Goal: Task Accomplishment & Management: Use online tool/utility

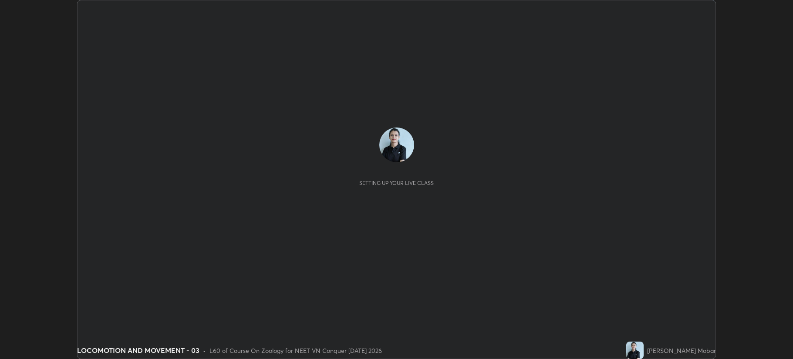
scroll to position [359, 793]
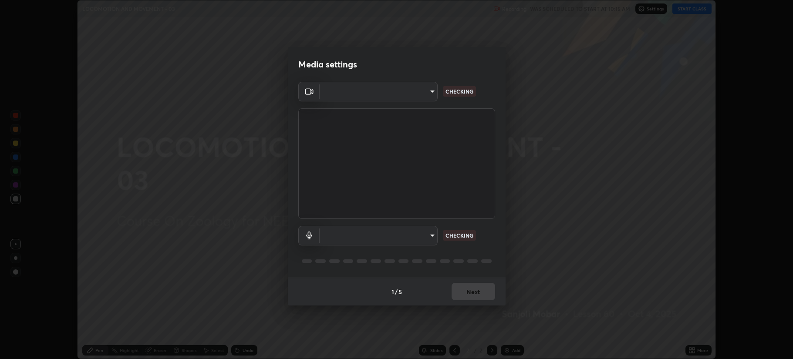
type input "b514d6723dd4d3c471526cd53b1784ca3f70d9044c5aa72a57affb8596088c16"
type input "4b0bcb73a5cd5ad7ac8f15a43def5814917f8cfc26a0fcb8ea41dee10f63b9ca"
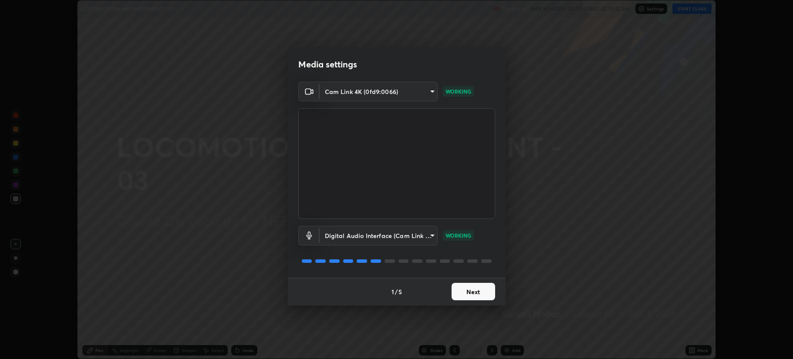
click at [463, 296] on button "Next" at bounding box center [474, 291] width 44 height 17
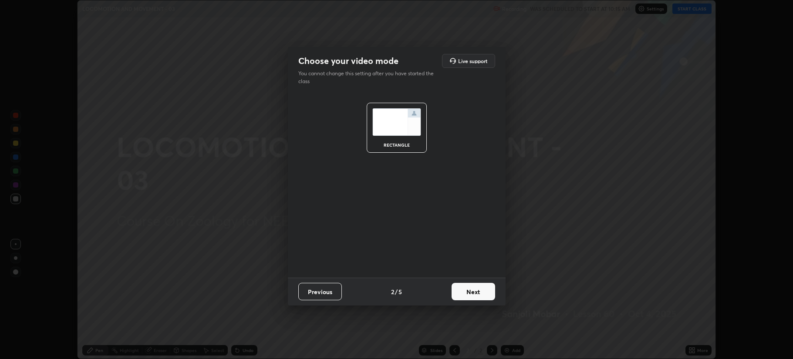
click at [462, 299] on button "Next" at bounding box center [474, 291] width 44 height 17
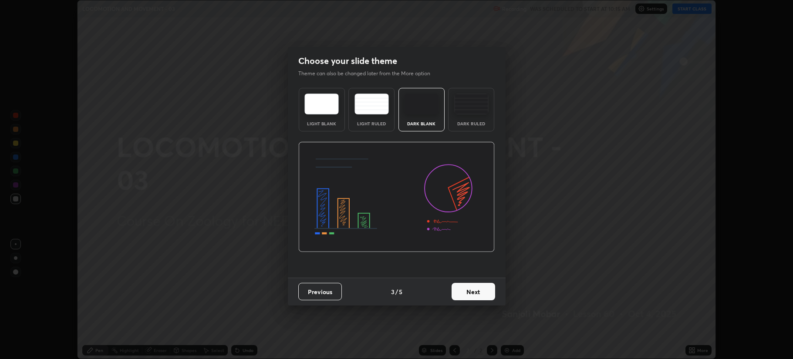
click at [457, 289] on button "Next" at bounding box center [474, 291] width 44 height 17
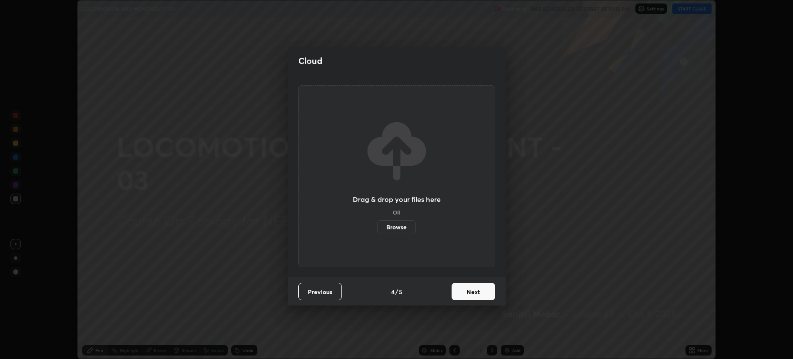
click at [392, 225] on label "Browse" at bounding box center [396, 227] width 39 height 14
click at [377, 225] on input "Browse" at bounding box center [377, 227] width 0 height 14
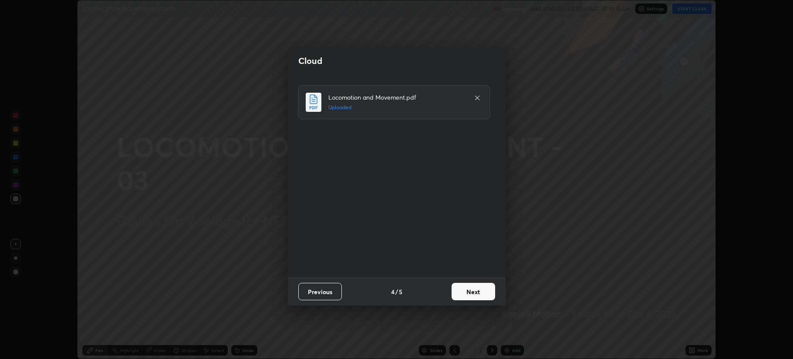
click at [466, 291] on button "Next" at bounding box center [474, 291] width 44 height 17
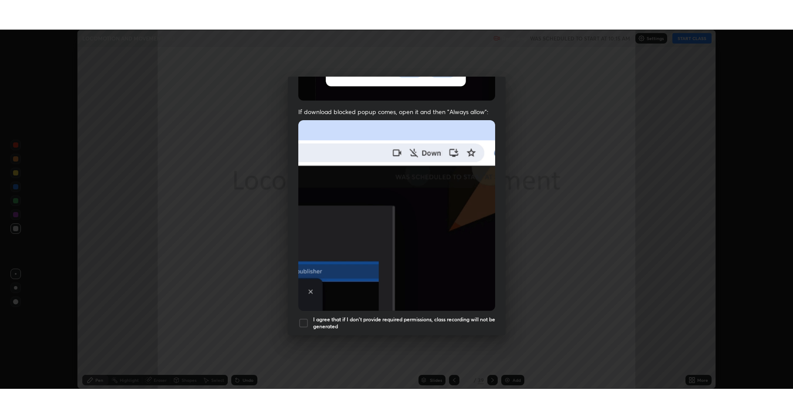
scroll to position [177, 0]
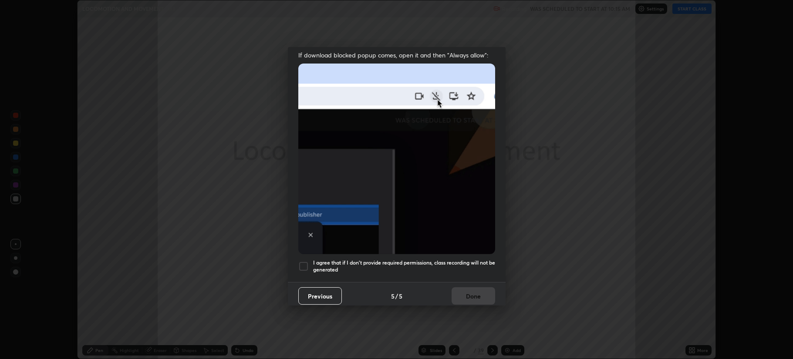
click at [305, 264] on div at bounding box center [303, 266] width 10 height 10
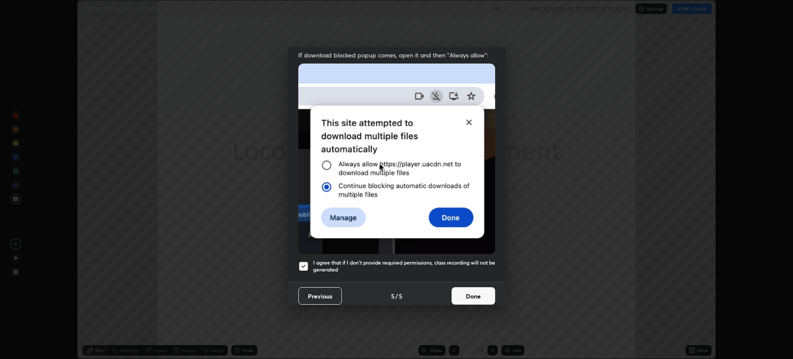
click at [464, 292] on button "Done" at bounding box center [474, 296] width 44 height 17
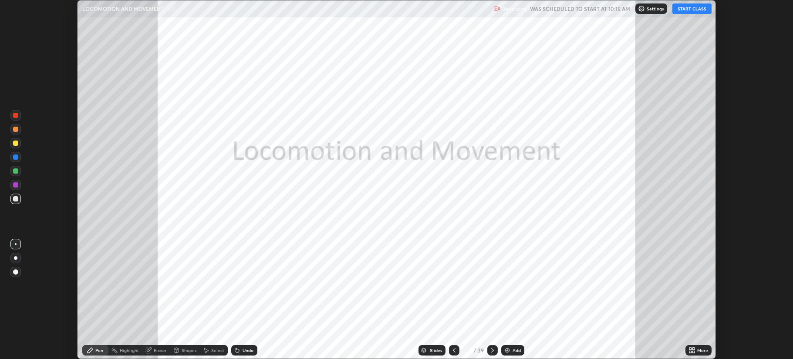
click at [697, 11] on button "START CLASS" at bounding box center [692, 8] width 39 height 10
click at [690, 349] on icon at bounding box center [691, 349] width 2 height 2
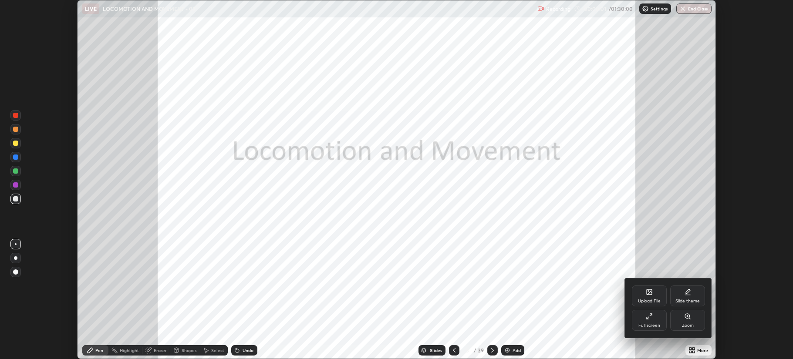
click at [652, 319] on icon at bounding box center [649, 316] width 7 height 7
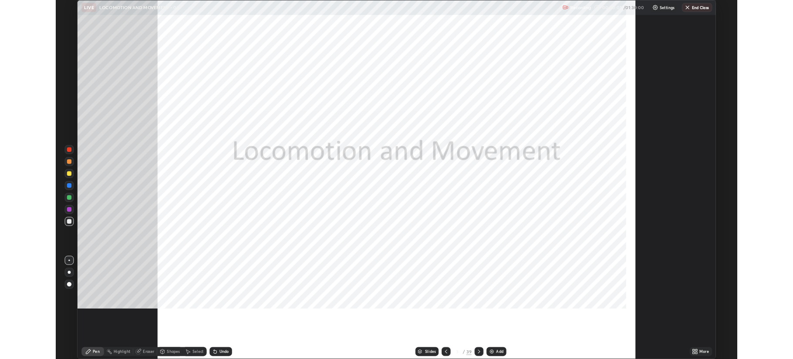
scroll to position [418, 793]
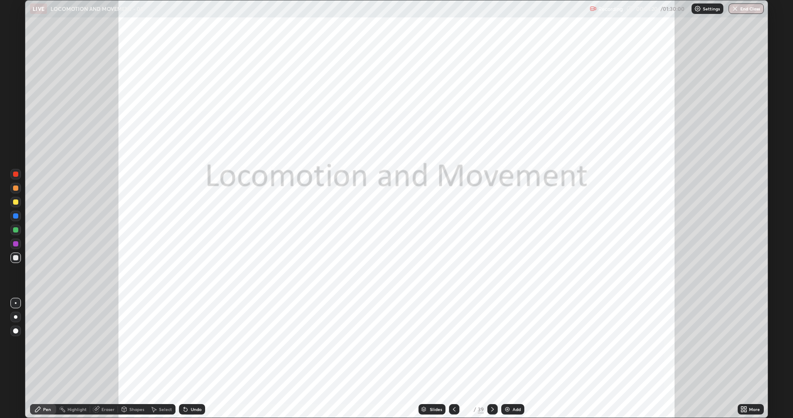
click at [492, 359] on icon at bounding box center [492, 409] width 7 height 7
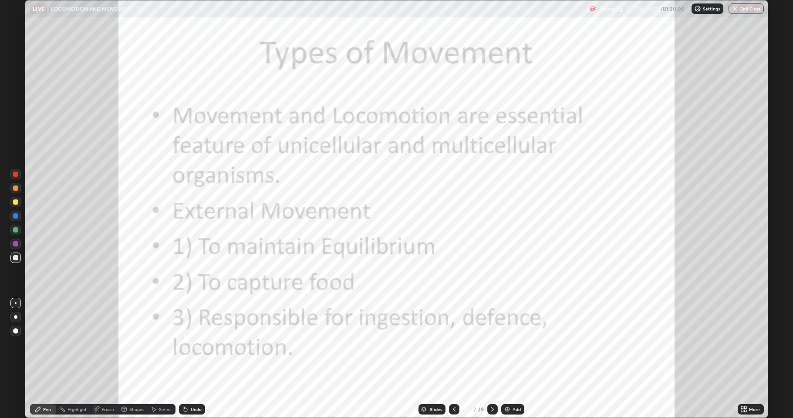
click at [491, 359] on icon at bounding box center [492, 409] width 7 height 7
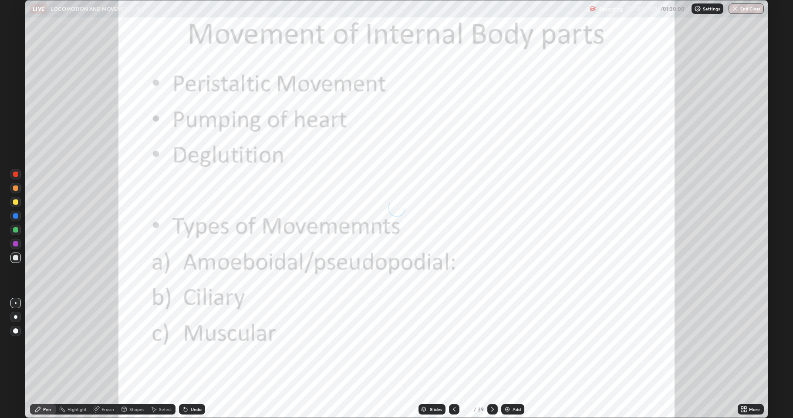
click at [491, 359] on icon at bounding box center [492, 409] width 7 height 7
click at [491, 359] on icon at bounding box center [492, 409] width 3 height 4
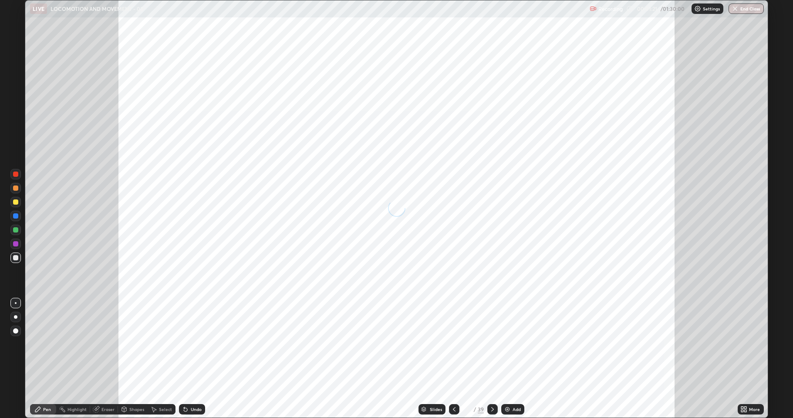
click at [493, 359] on icon at bounding box center [492, 409] width 7 height 7
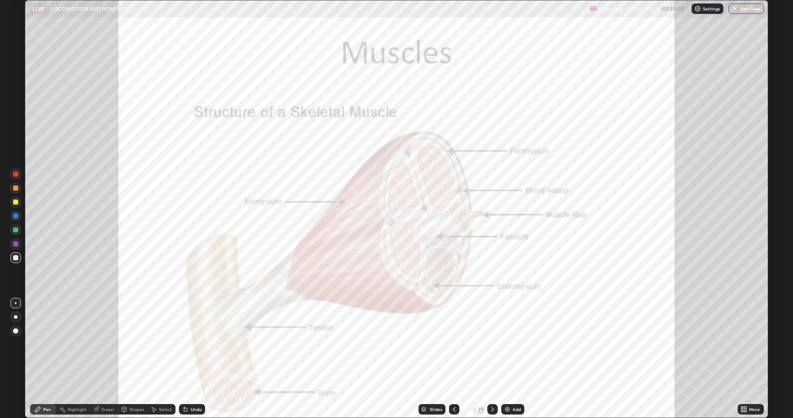
click at [492, 359] on icon at bounding box center [492, 409] width 7 height 7
click at [491, 359] on icon at bounding box center [492, 409] width 7 height 7
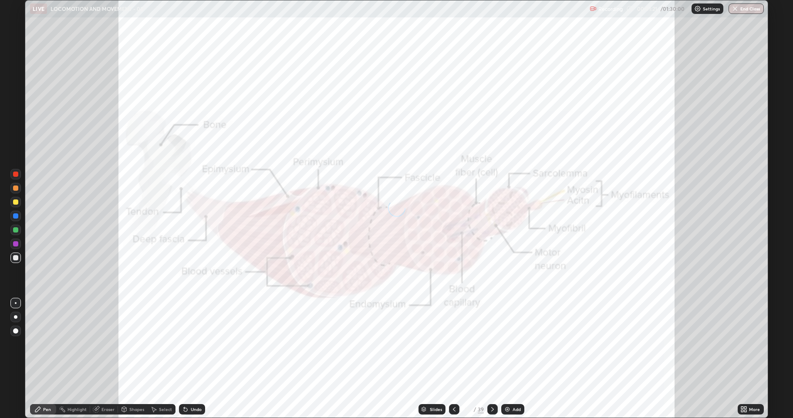
click at [491, 359] on icon at bounding box center [492, 409] width 7 height 7
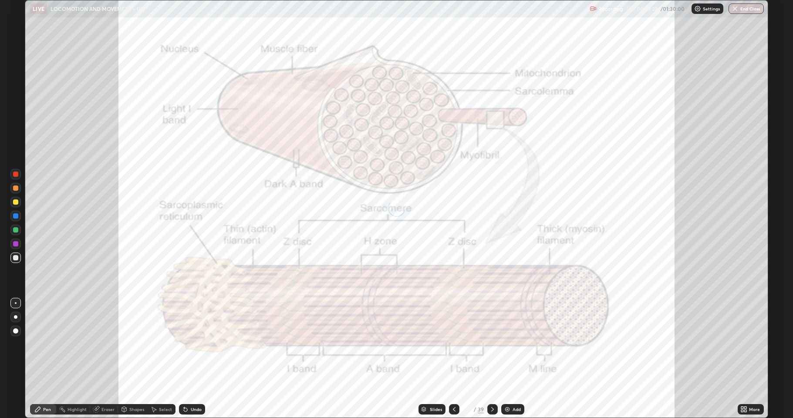
click at [492, 359] on icon at bounding box center [492, 409] width 7 height 7
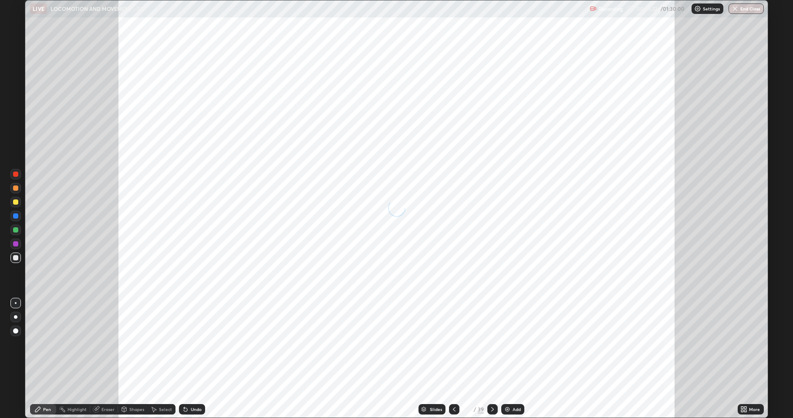
click at [491, 359] on icon at bounding box center [492, 409] width 7 height 7
click at [492, 359] on icon at bounding box center [492, 409] width 7 height 7
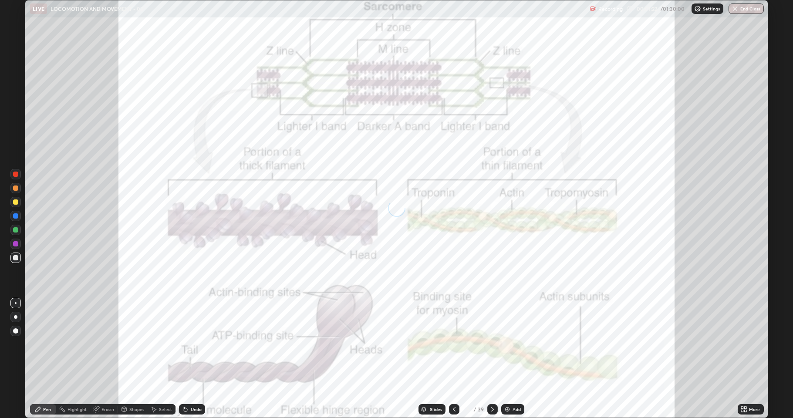
click at [491, 359] on icon at bounding box center [492, 409] width 7 height 7
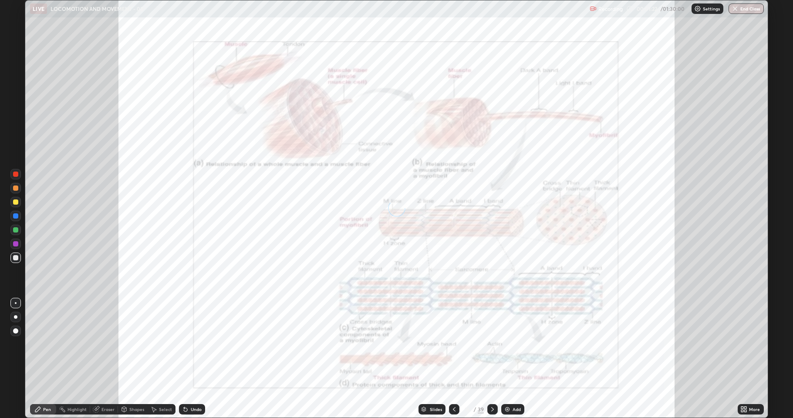
click at [491, 359] on icon at bounding box center [492, 409] width 7 height 7
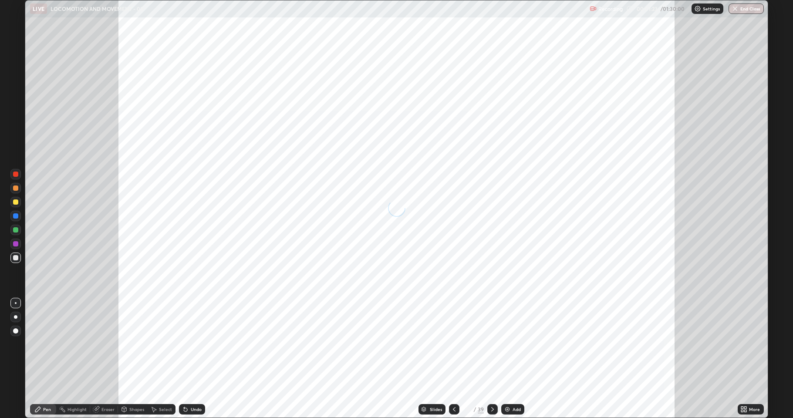
click at [491, 359] on icon at bounding box center [492, 409] width 7 height 7
click at [492, 359] on icon at bounding box center [492, 409] width 3 height 4
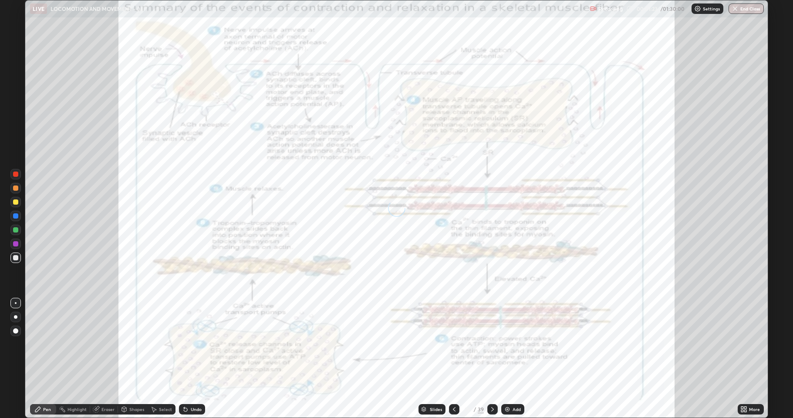
click at [491, 359] on icon at bounding box center [492, 409] width 7 height 7
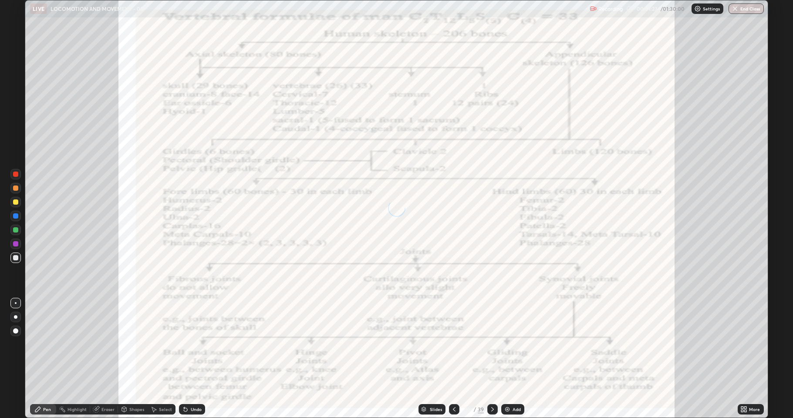
click at [491, 359] on icon at bounding box center [492, 409] width 3 height 4
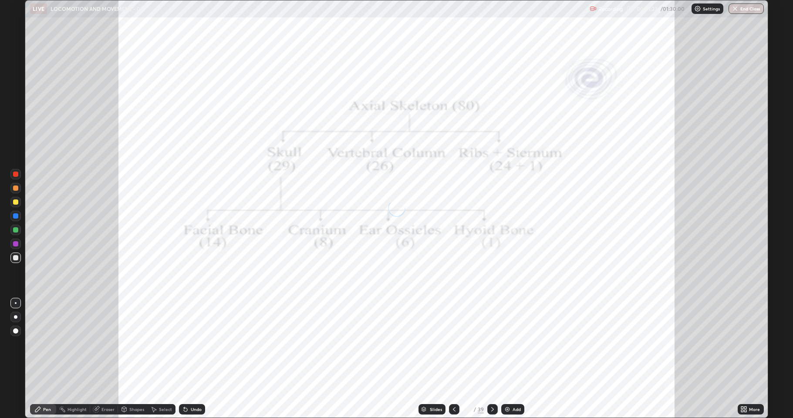
click at [493, 359] on icon at bounding box center [492, 409] width 7 height 7
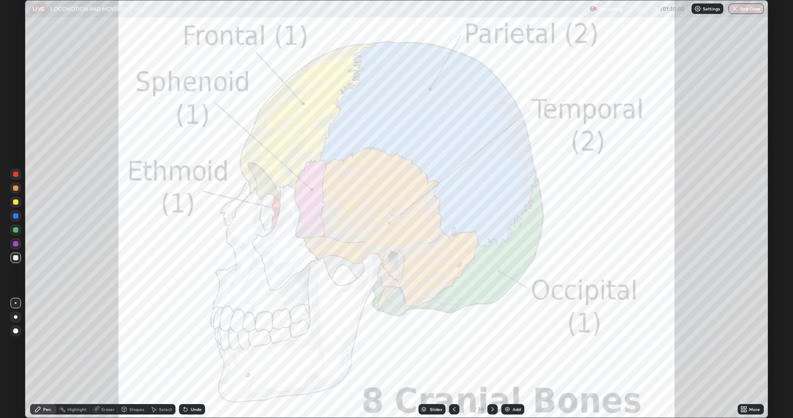
click at [491, 359] on icon at bounding box center [492, 409] width 7 height 7
click at [493, 359] on icon at bounding box center [492, 409] width 7 height 7
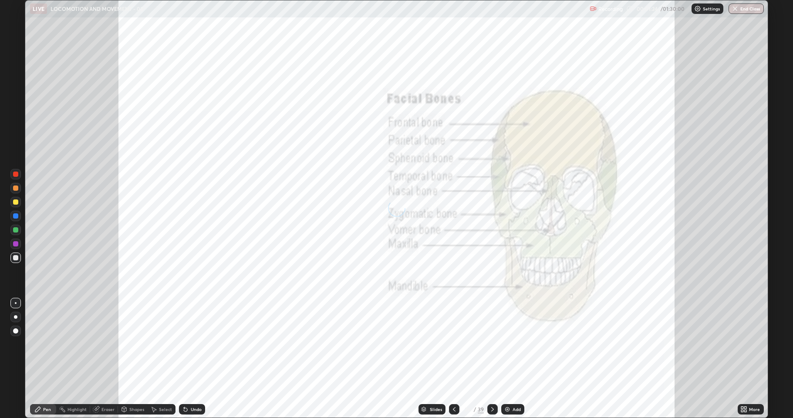
click at [491, 359] on icon at bounding box center [492, 409] width 3 height 4
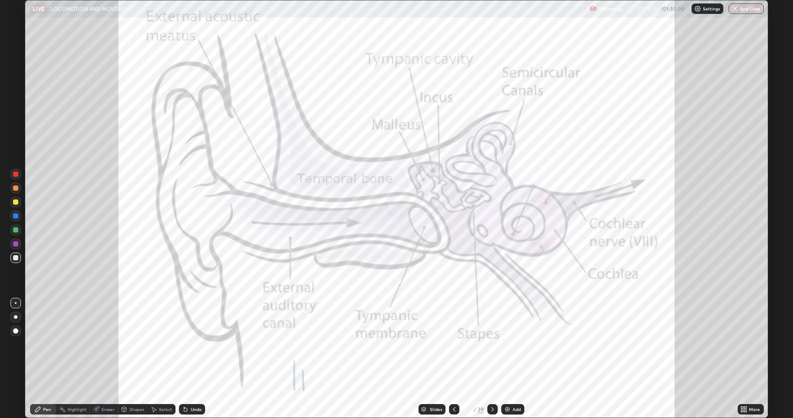
click at [491, 359] on icon at bounding box center [492, 409] width 3 height 4
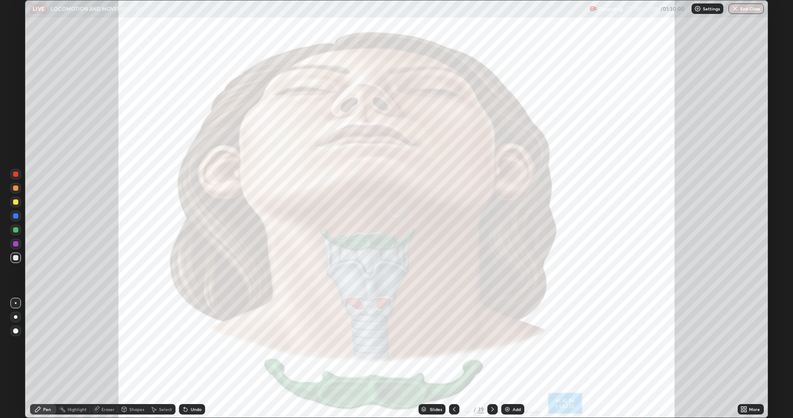
click at [491, 359] on icon at bounding box center [492, 409] width 7 height 7
click at [491, 359] on icon at bounding box center [492, 409] width 3 height 4
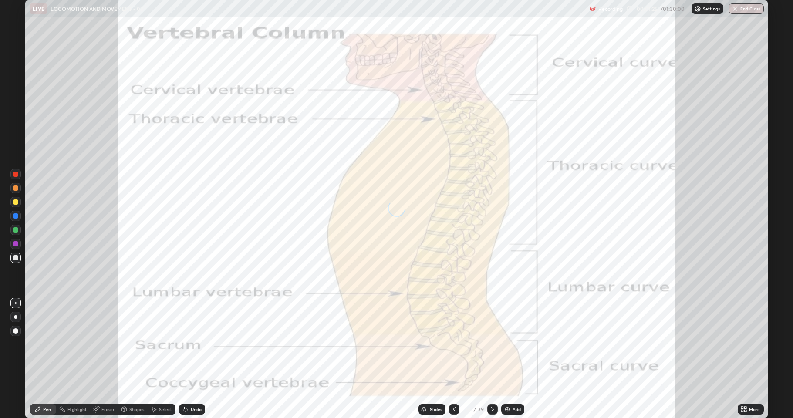
click at [492, 359] on icon at bounding box center [492, 409] width 7 height 7
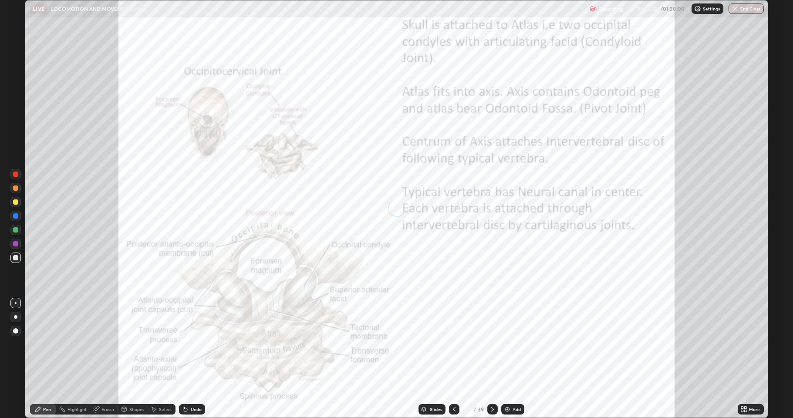
click at [491, 359] on icon at bounding box center [492, 409] width 7 height 7
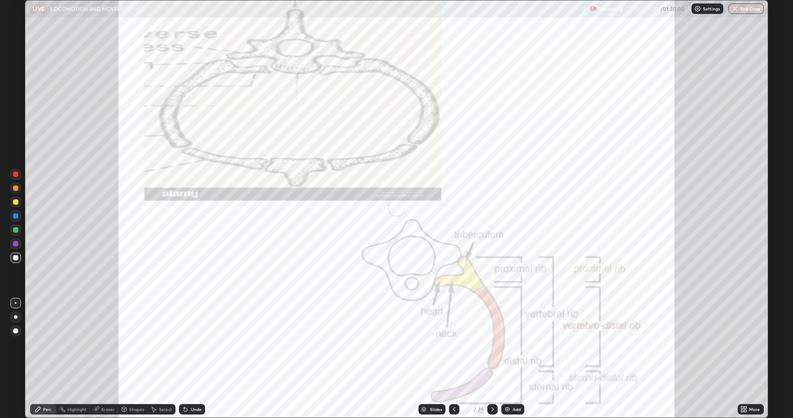
click at [491, 359] on icon at bounding box center [492, 409] width 3 height 4
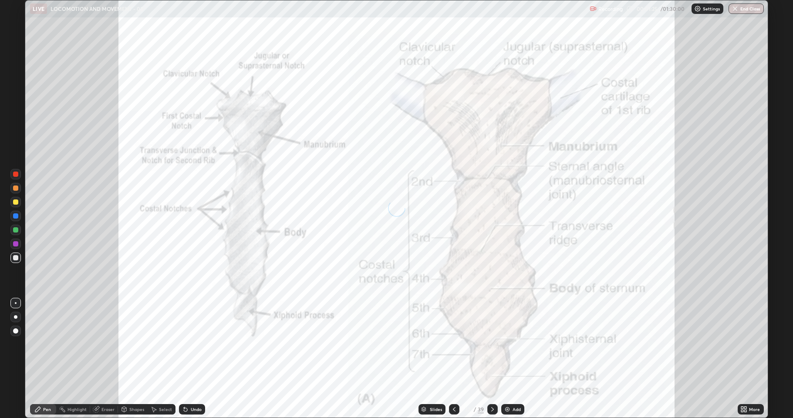
click at [491, 359] on icon at bounding box center [492, 409] width 7 height 7
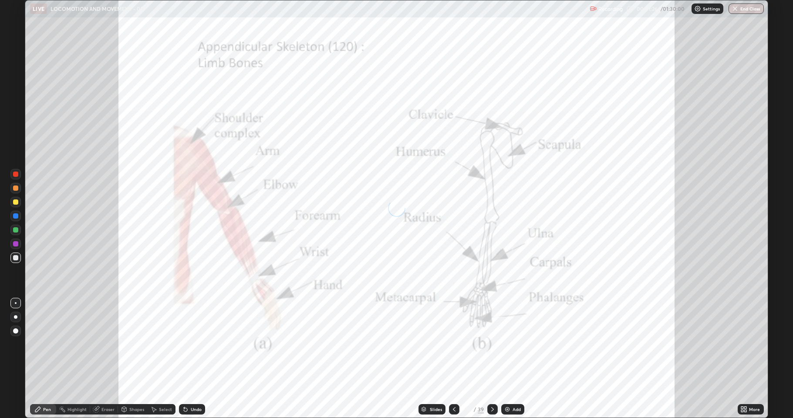
click at [492, 359] on icon at bounding box center [492, 409] width 7 height 7
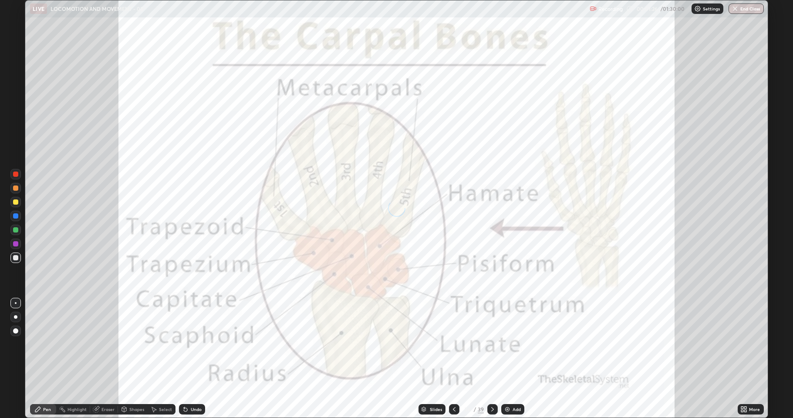
click at [491, 359] on icon at bounding box center [492, 409] width 7 height 7
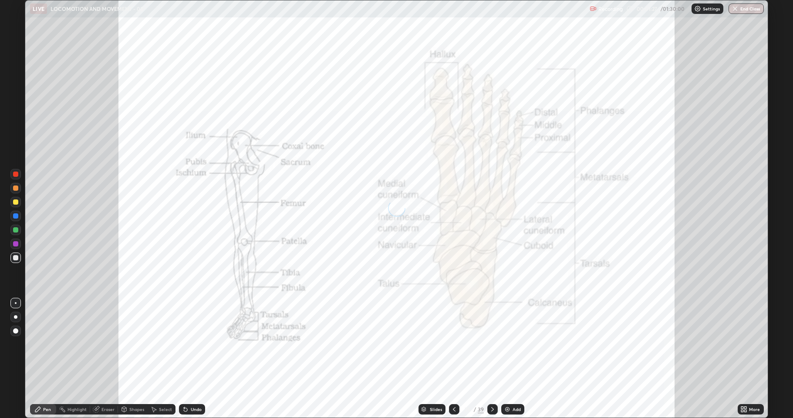
click at [491, 359] on icon at bounding box center [492, 409] width 7 height 7
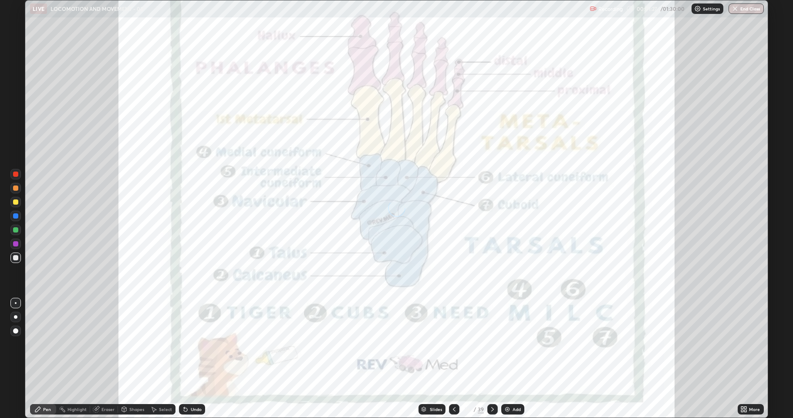
click at [491, 359] on icon at bounding box center [492, 409] width 7 height 7
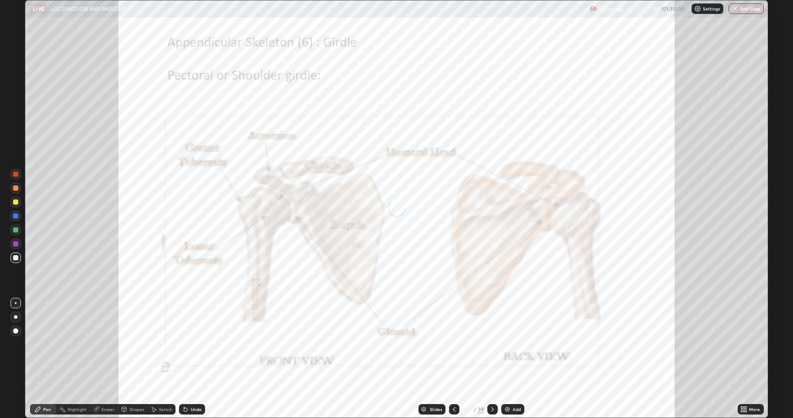
click at [492, 359] on icon at bounding box center [492, 409] width 3 height 4
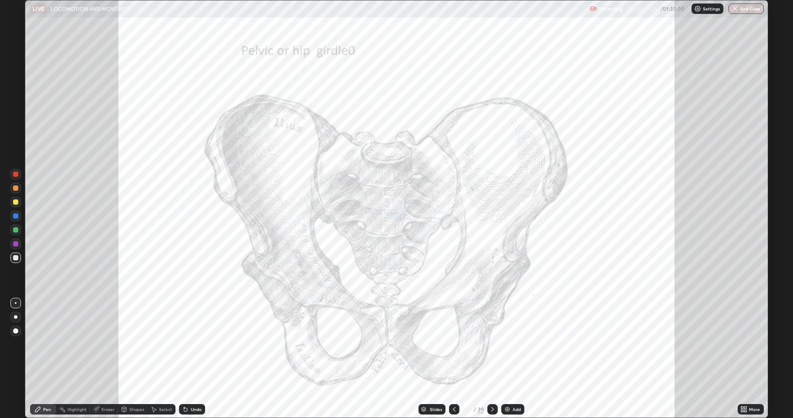
click at [491, 359] on icon at bounding box center [492, 409] width 3 height 4
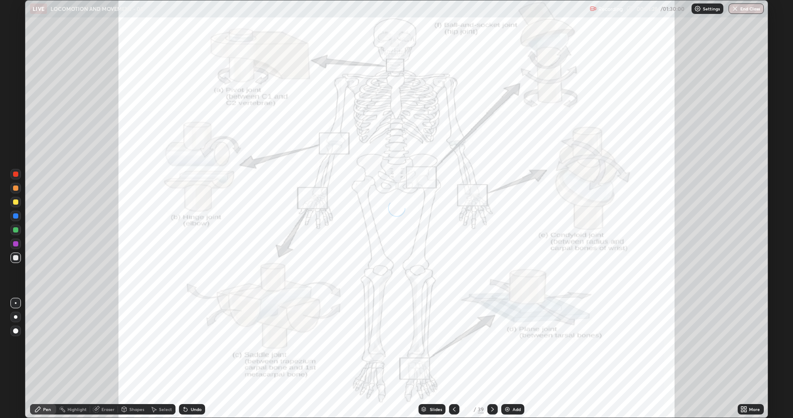
click at [492, 359] on icon at bounding box center [492, 409] width 7 height 7
click at [453, 359] on icon at bounding box center [454, 409] width 7 height 7
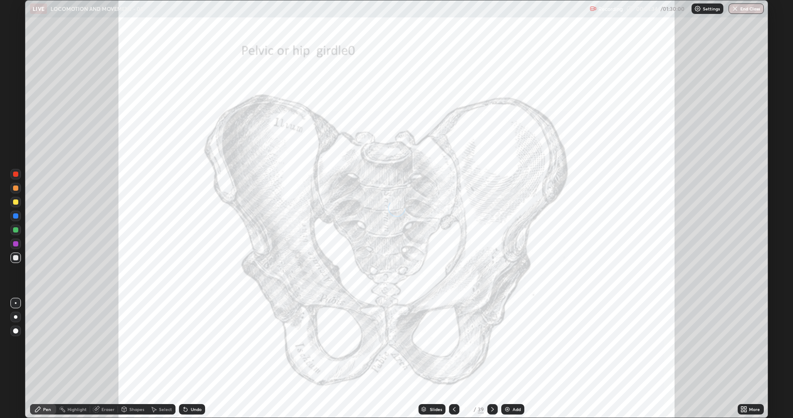
click at [453, 359] on icon at bounding box center [454, 409] width 7 height 7
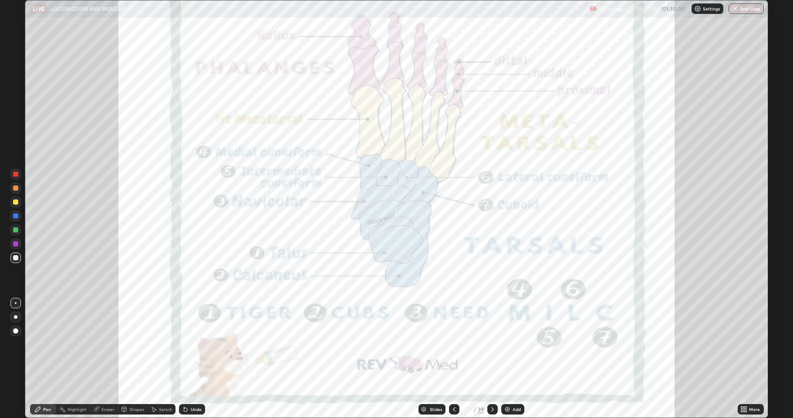
click at [453, 359] on icon at bounding box center [454, 409] width 7 height 7
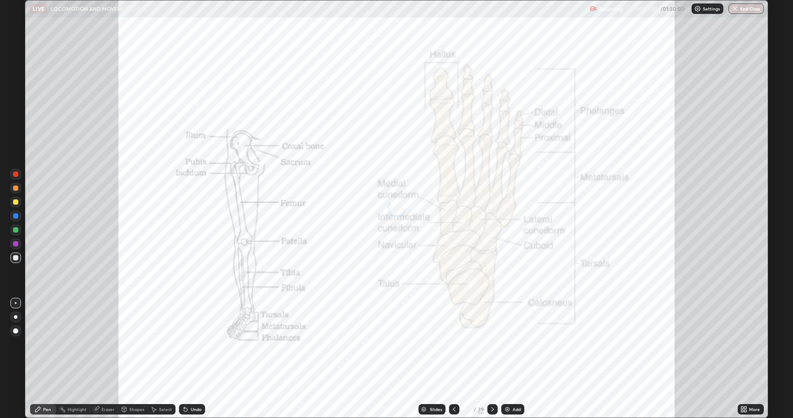
click at [453, 359] on icon at bounding box center [454, 409] width 7 height 7
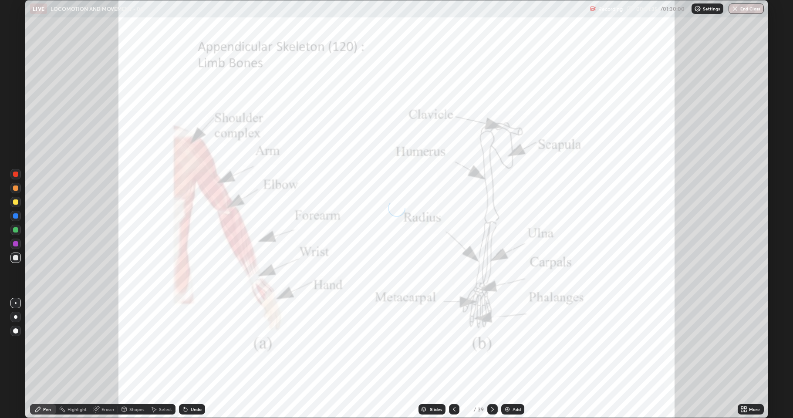
click at [453, 359] on icon at bounding box center [454, 409] width 7 height 7
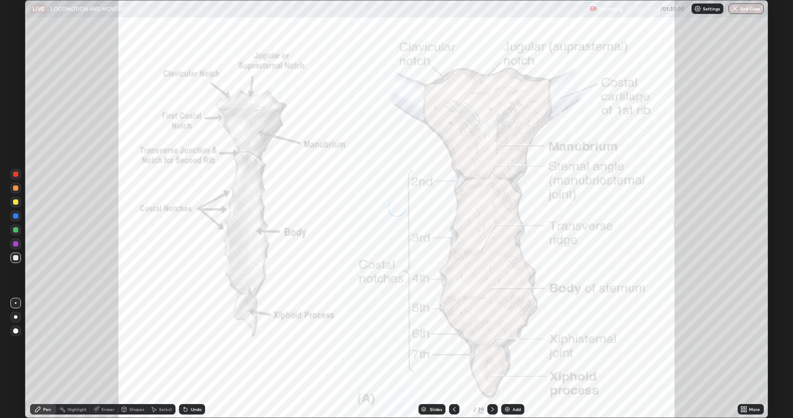
click at [453, 359] on icon at bounding box center [454, 409] width 7 height 7
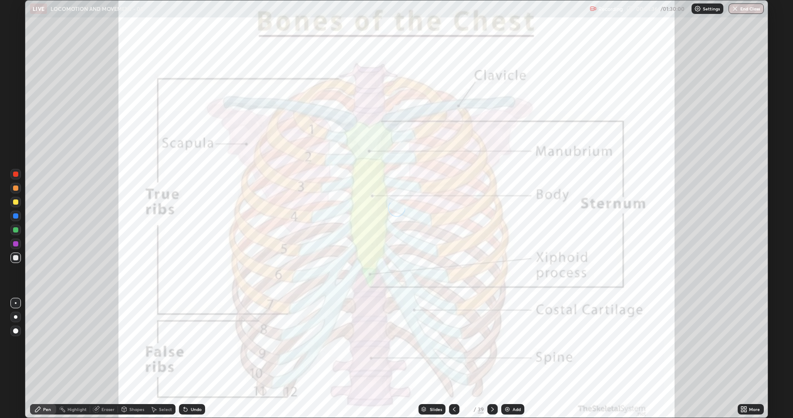
click at [453, 359] on icon at bounding box center [454, 409] width 7 height 7
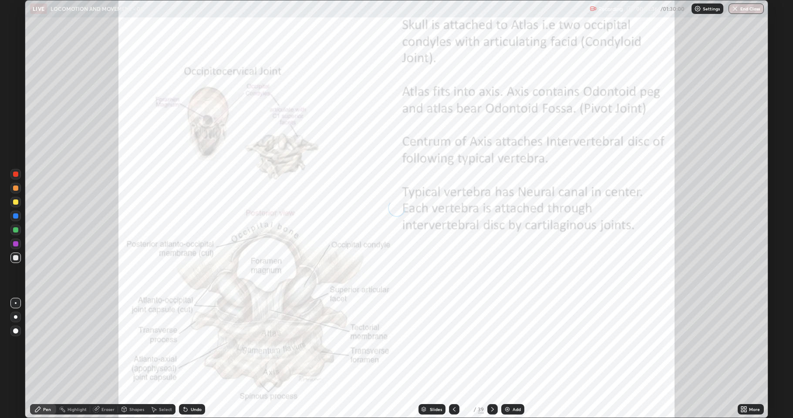
click at [453, 359] on icon at bounding box center [454, 409] width 7 height 7
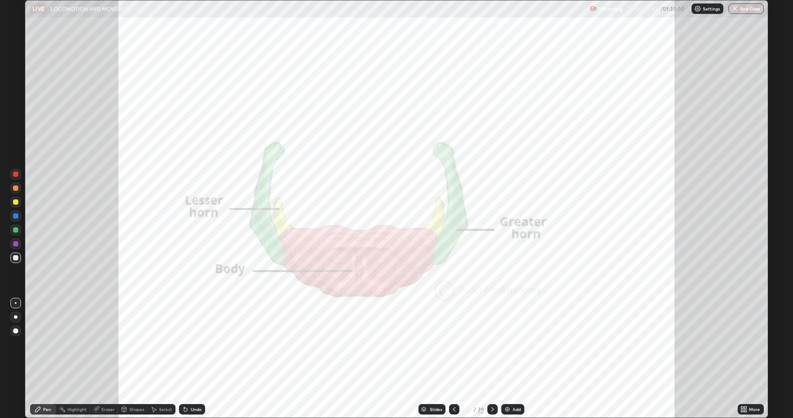
click at [452, 359] on icon at bounding box center [454, 409] width 7 height 7
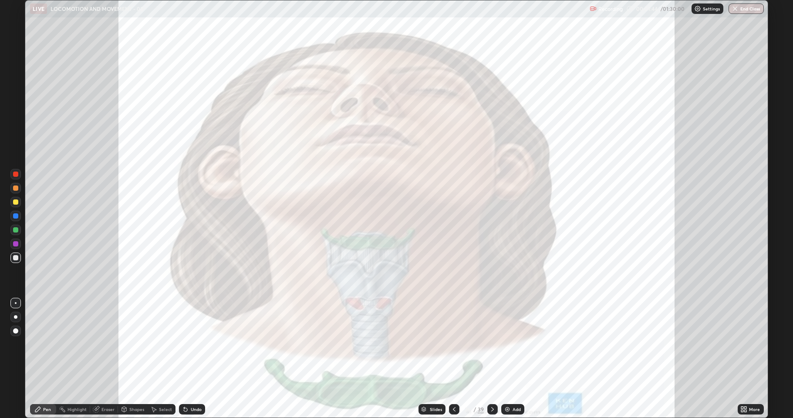
click at [450, 359] on div at bounding box center [454, 409] width 10 height 10
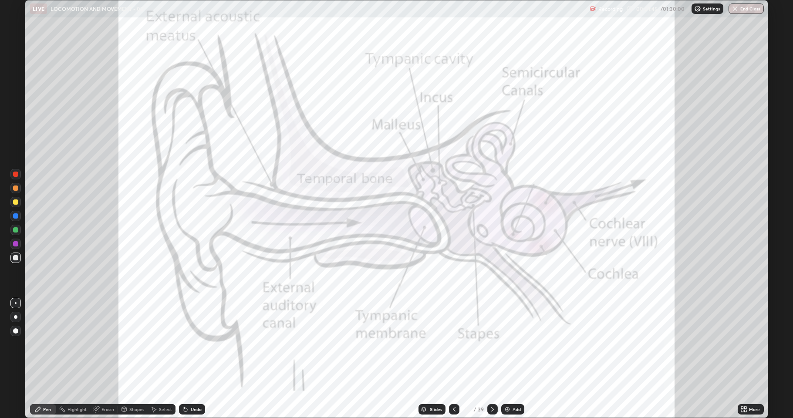
click at [453, 359] on icon at bounding box center [454, 409] width 3 height 4
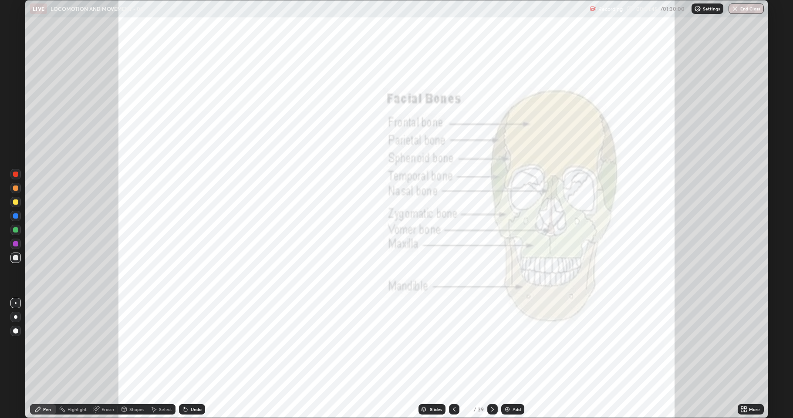
click at [453, 359] on icon at bounding box center [454, 409] width 7 height 7
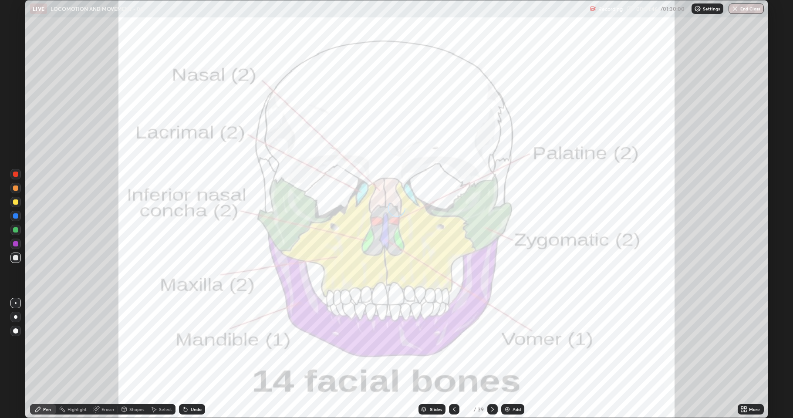
click at [453, 359] on icon at bounding box center [454, 409] width 7 height 7
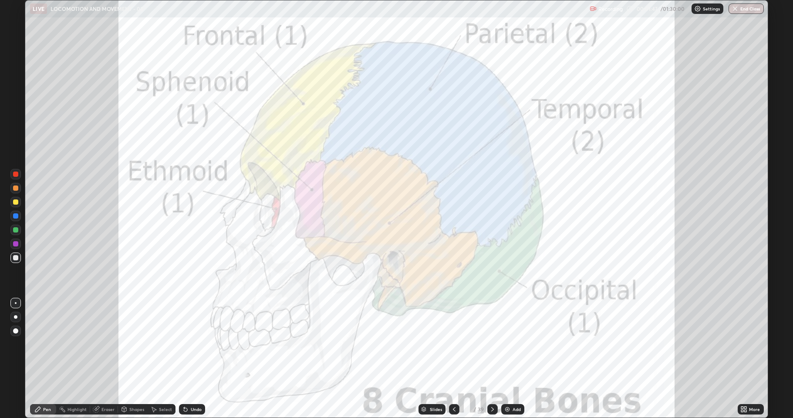
click at [453, 359] on icon at bounding box center [454, 409] width 7 height 7
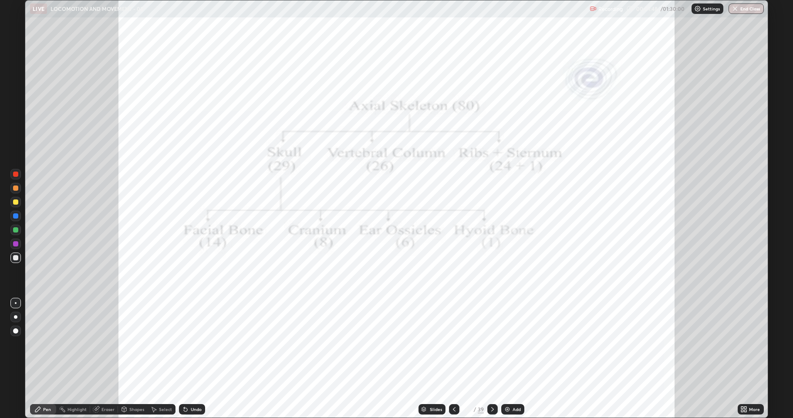
click at [450, 359] on div at bounding box center [454, 409] width 10 height 10
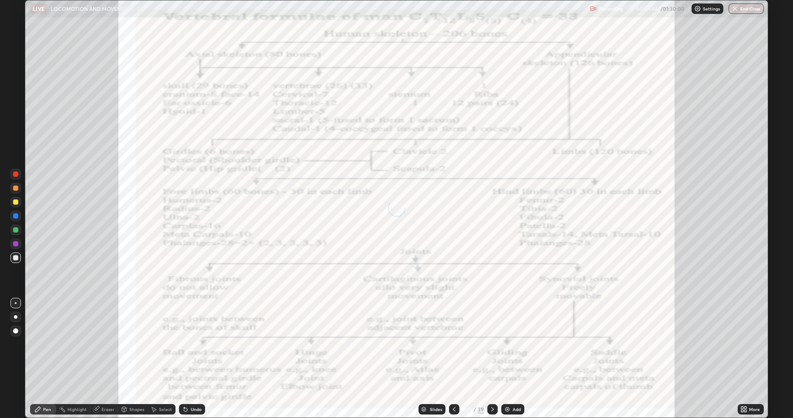
click at [453, 359] on icon at bounding box center [454, 409] width 7 height 7
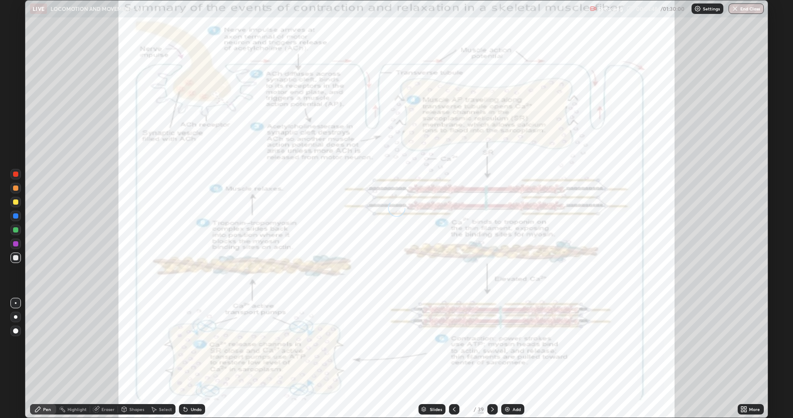
click at [453, 359] on icon at bounding box center [454, 409] width 7 height 7
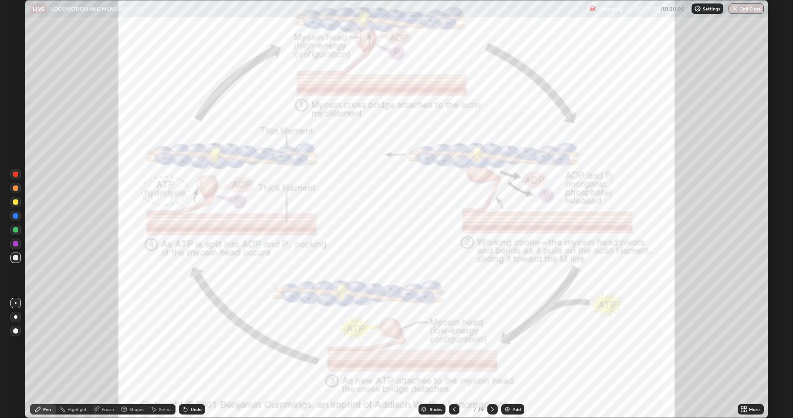
click at [511, 359] on div "Add" at bounding box center [512, 409] width 23 height 10
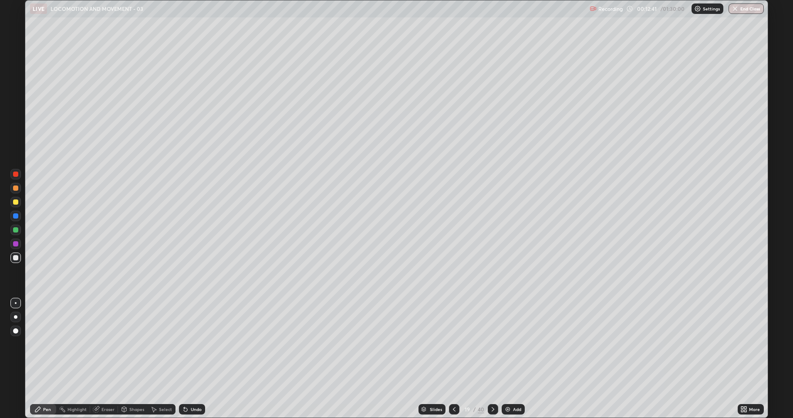
click at [494, 359] on div at bounding box center [493, 409] width 10 height 17
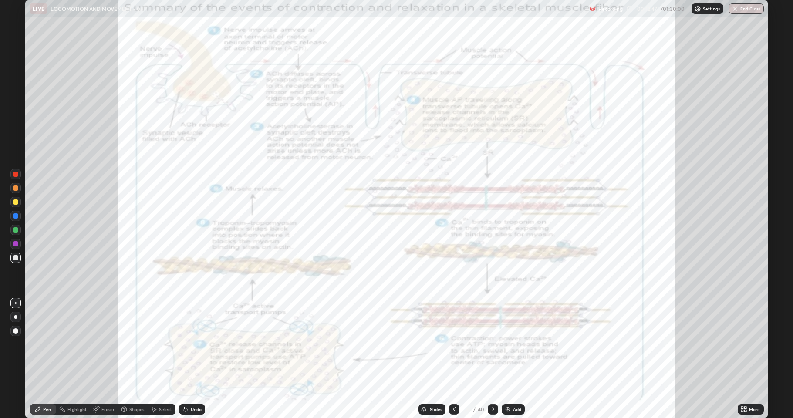
click at [491, 359] on icon at bounding box center [493, 409] width 7 height 7
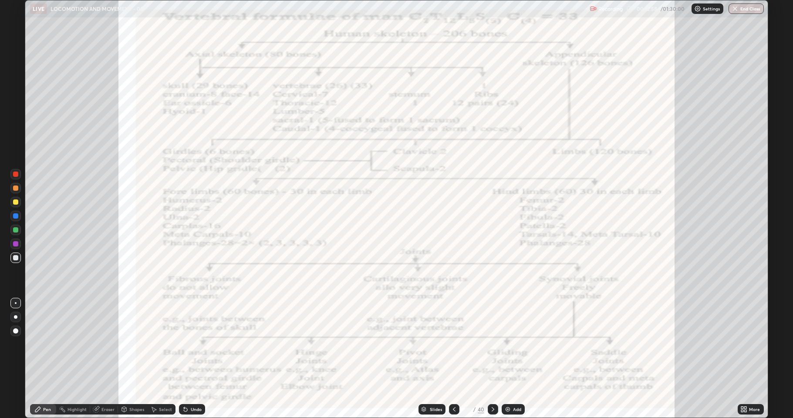
click at [492, 359] on icon at bounding box center [493, 409] width 7 height 7
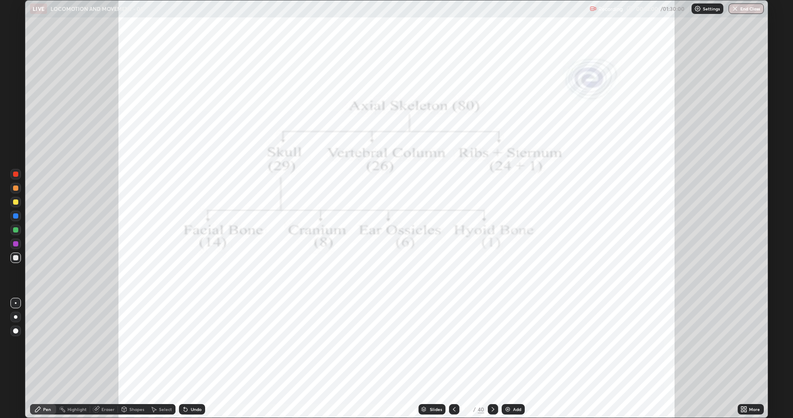
click at [492, 359] on div at bounding box center [493, 409] width 10 height 10
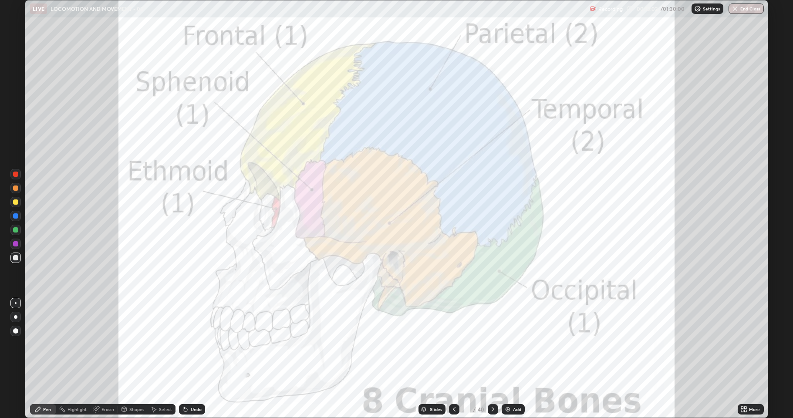
click at [492, 359] on icon at bounding box center [493, 409] width 7 height 7
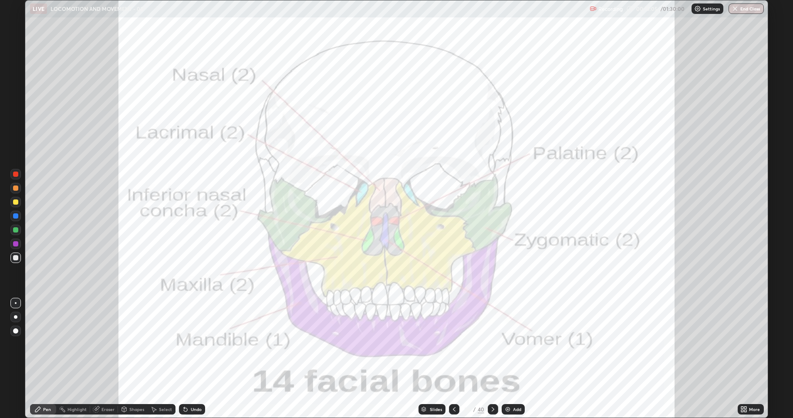
click at [15, 188] on div at bounding box center [15, 188] width 5 height 5
click at [14, 228] on div at bounding box center [15, 229] width 5 height 5
click at [453, 359] on icon at bounding box center [454, 409] width 7 height 7
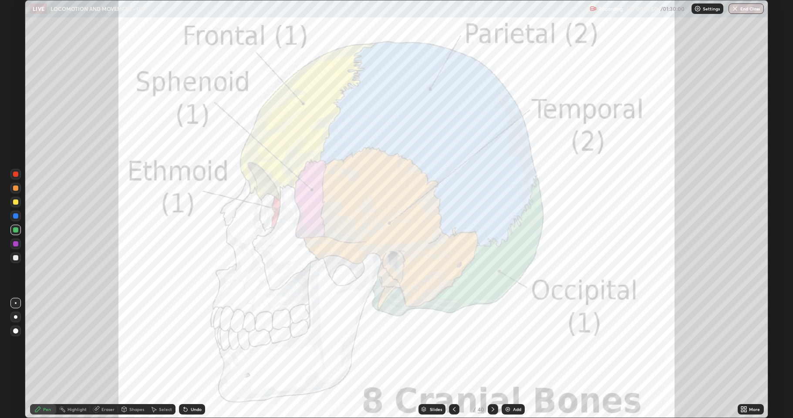
click at [489, 359] on div at bounding box center [493, 409] width 10 height 17
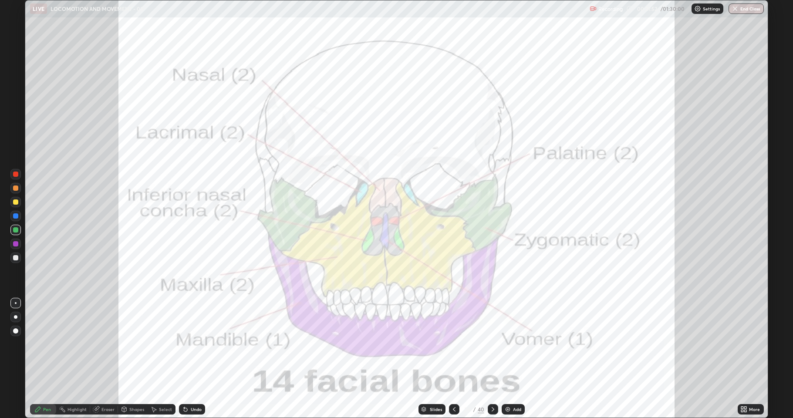
click at [15, 188] on div at bounding box center [15, 188] width 5 height 5
click at [15, 230] on div at bounding box center [15, 229] width 5 height 5
click at [16, 176] on div at bounding box center [15, 174] width 5 height 5
click at [492, 359] on icon at bounding box center [493, 409] width 7 height 7
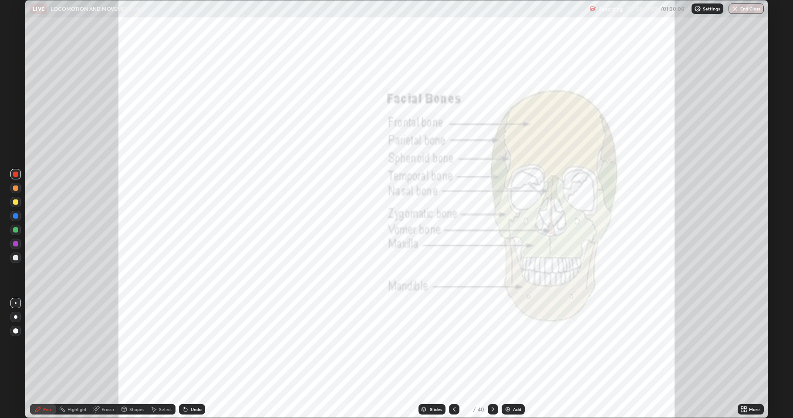
click at [502, 359] on div "Add" at bounding box center [513, 409] width 23 height 10
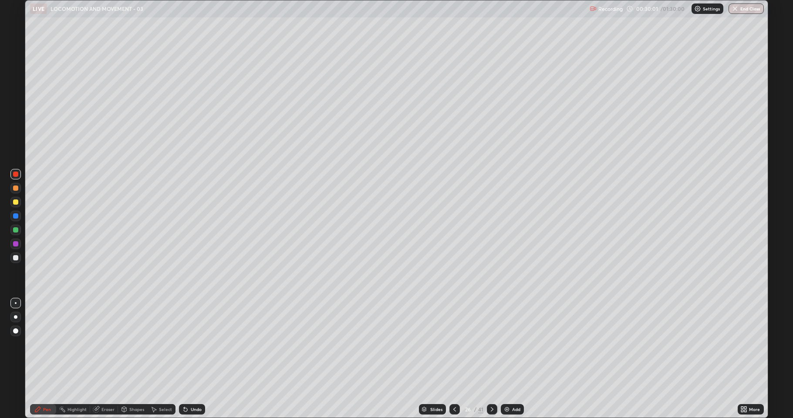
click at [491, 359] on icon at bounding box center [492, 409] width 7 height 7
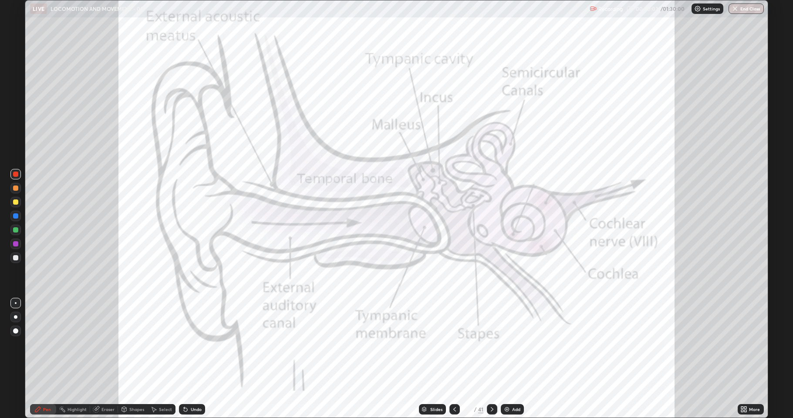
click at [453, 359] on icon at bounding box center [454, 409] width 7 height 7
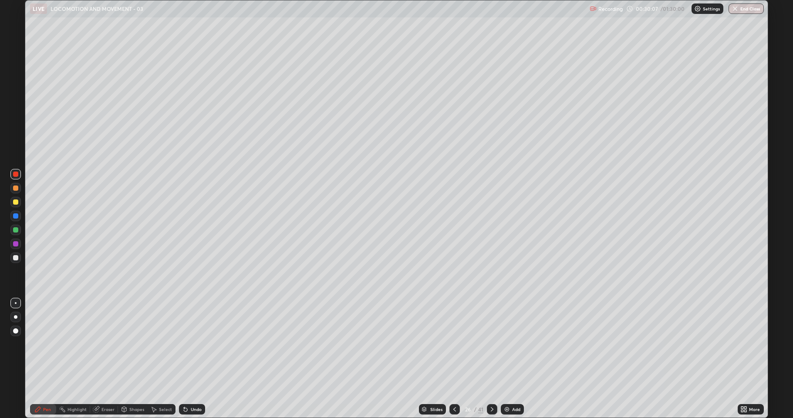
click at [491, 359] on icon at bounding box center [492, 409] width 7 height 7
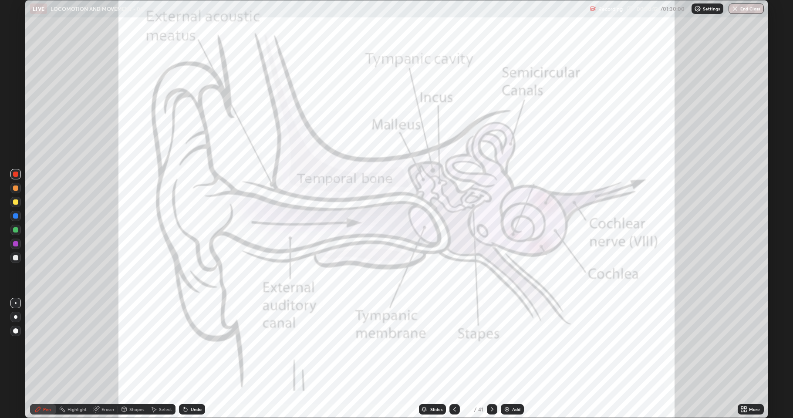
click at [14, 193] on div at bounding box center [15, 188] width 10 height 10
click at [13, 192] on div at bounding box center [15, 188] width 10 height 10
click at [11, 175] on div at bounding box center [15, 174] width 10 height 10
click at [12, 256] on div at bounding box center [15, 258] width 10 height 10
click at [14, 177] on div at bounding box center [15, 174] width 10 height 10
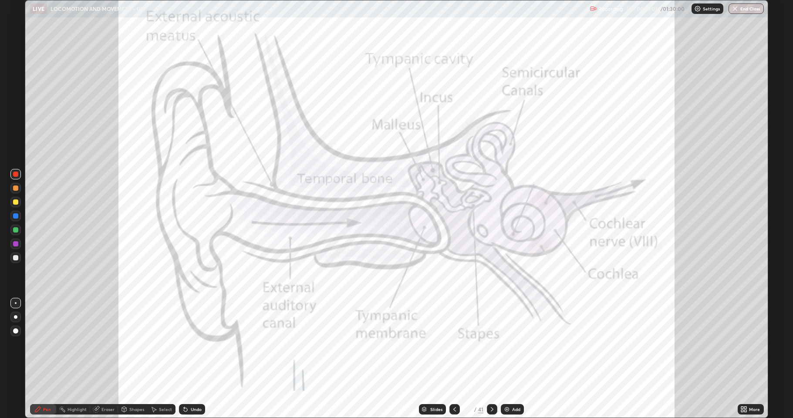
click at [11, 170] on div at bounding box center [15, 174] width 10 height 10
click at [14, 230] on div at bounding box center [15, 229] width 5 height 5
click at [743, 359] on icon at bounding box center [742, 408] width 2 height 2
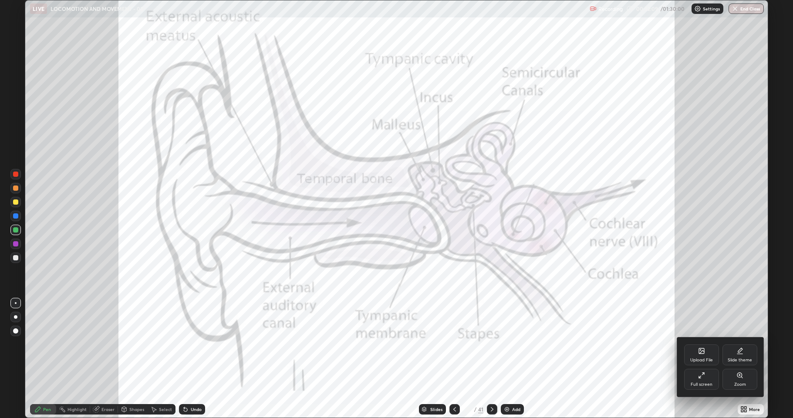
click at [703, 359] on icon at bounding box center [701, 375] width 7 height 7
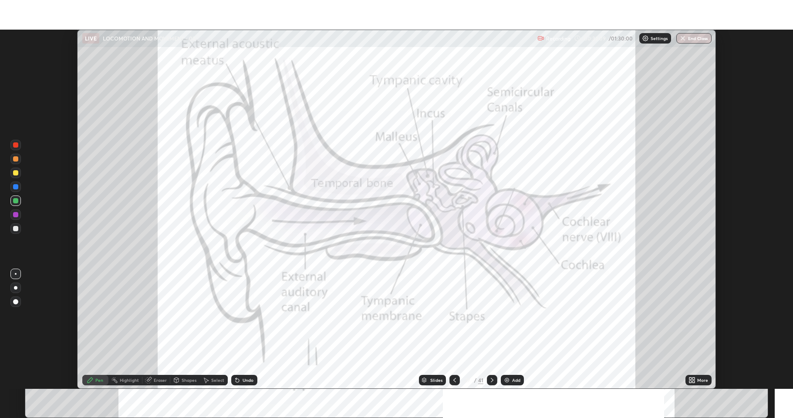
scroll to position [43204, 42770]
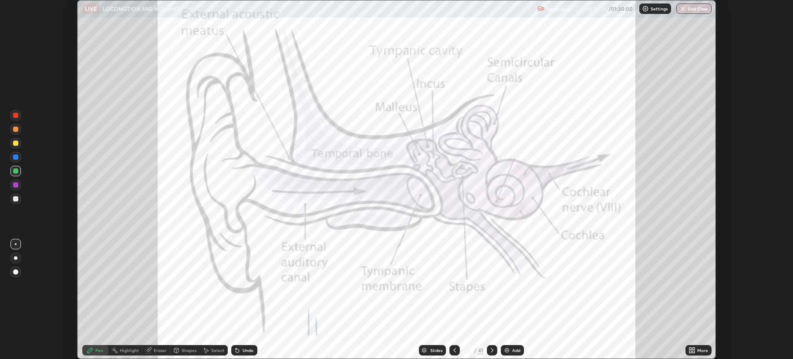
click at [693, 350] on icon at bounding box center [694, 349] width 2 height 2
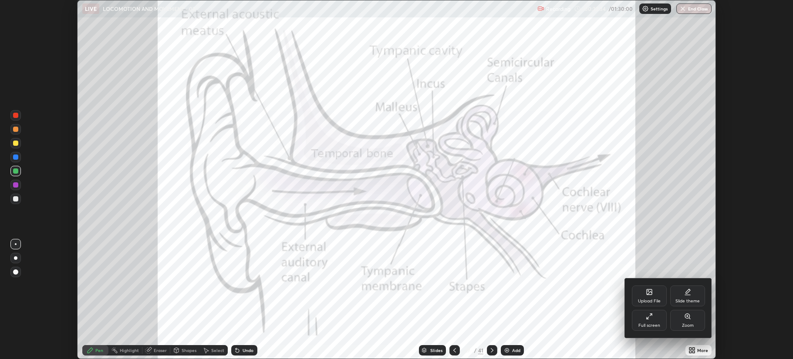
click at [651, 320] on icon at bounding box center [649, 316] width 7 height 7
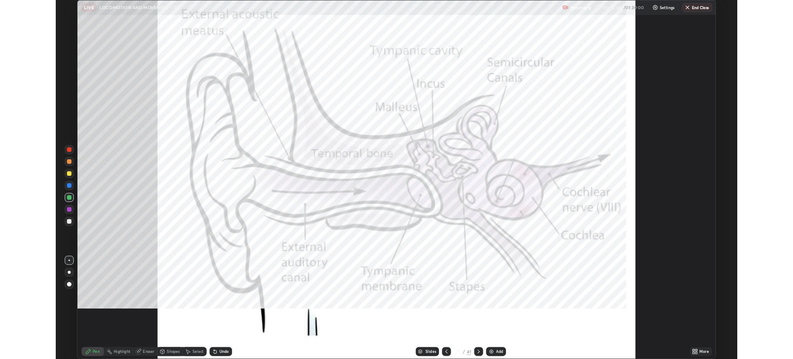
scroll to position [418, 793]
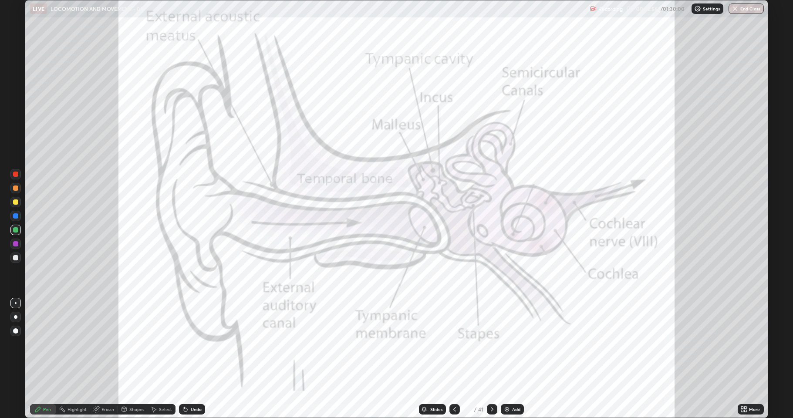
click at [12, 218] on div at bounding box center [15, 216] width 10 height 10
click at [746, 359] on icon at bounding box center [746, 408] width 2 height 2
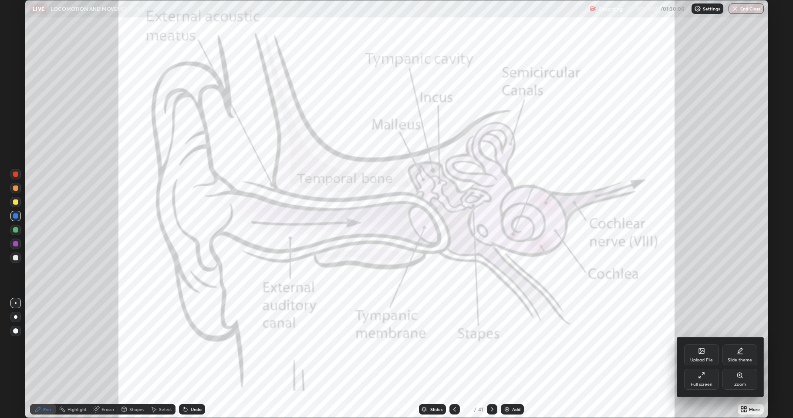
click at [694, 359] on div "Full screen" at bounding box center [702, 384] width 22 height 4
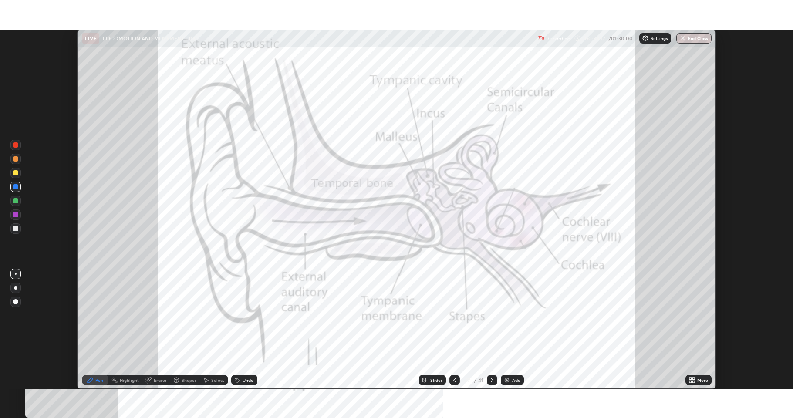
scroll to position [43204, 42770]
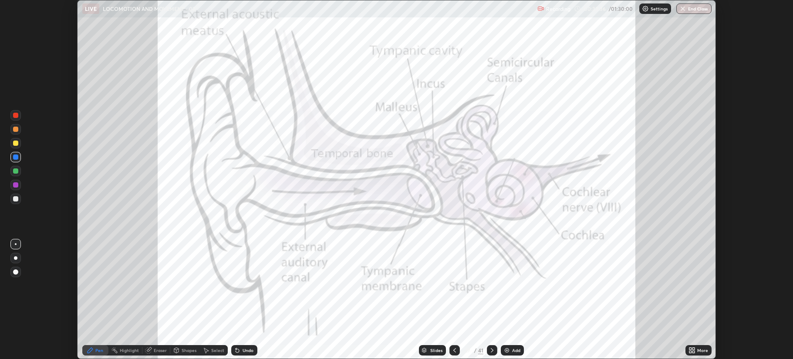
click at [512, 349] on div "Add" at bounding box center [516, 351] width 8 height 4
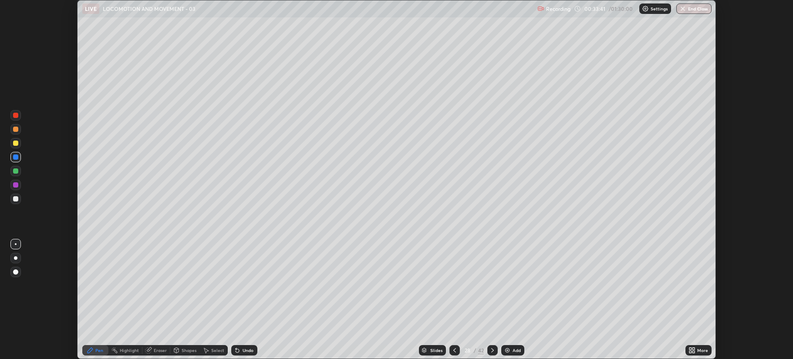
click at [15, 197] on div at bounding box center [15, 198] width 5 height 5
click at [16, 170] on div at bounding box center [15, 171] width 5 height 5
click at [694, 351] on icon at bounding box center [694, 352] width 2 height 2
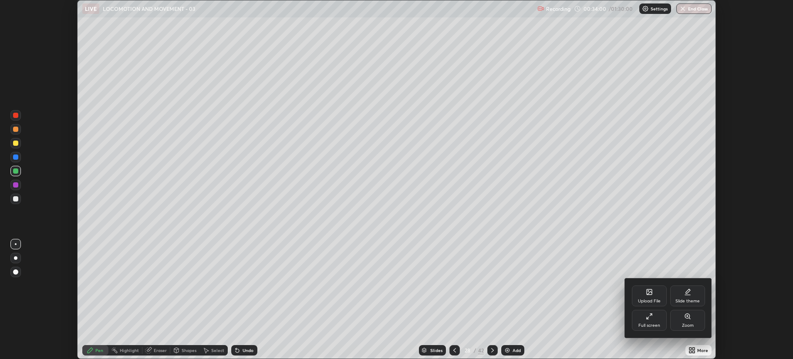
click at [643, 327] on div "Full screen" at bounding box center [650, 326] width 22 height 4
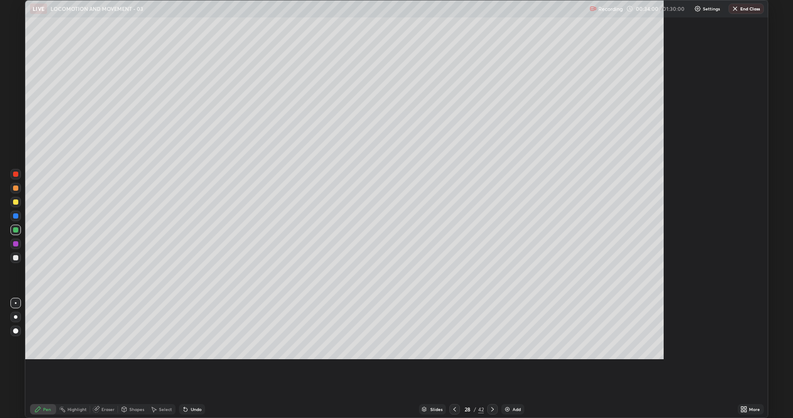
scroll to position [418, 793]
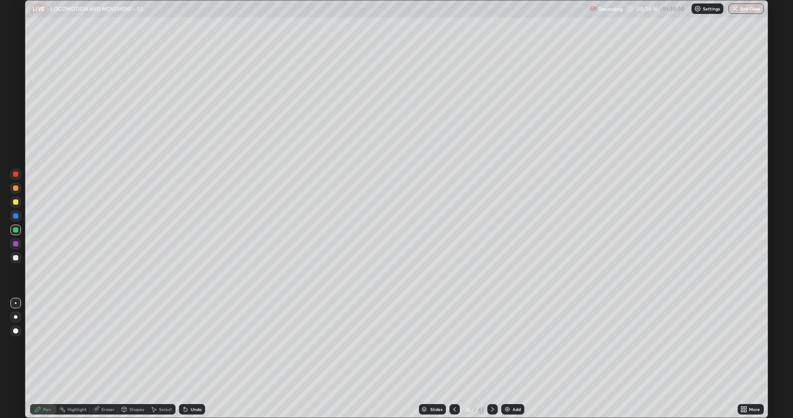
click at [15, 203] on div at bounding box center [15, 202] width 5 height 5
click at [14, 232] on div at bounding box center [15, 229] width 5 height 5
click at [492, 359] on icon at bounding box center [492, 409] width 7 height 7
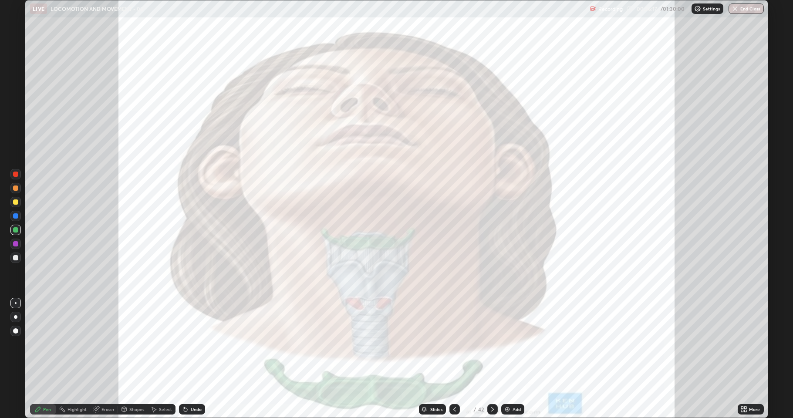
click at [453, 359] on icon at bounding box center [454, 409] width 7 height 7
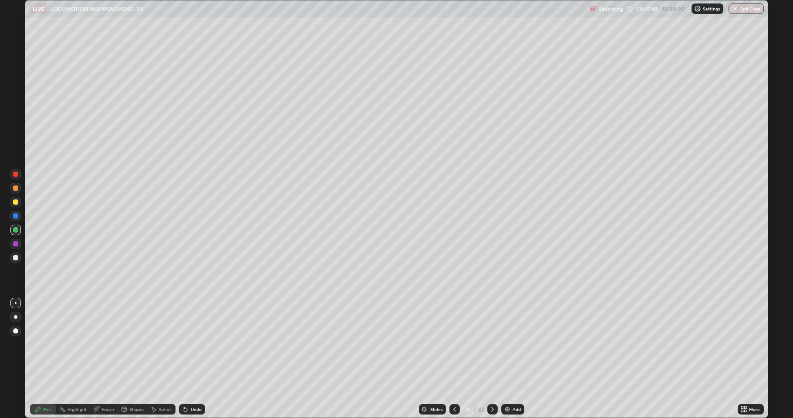
click at [490, 359] on div at bounding box center [492, 409] width 10 height 10
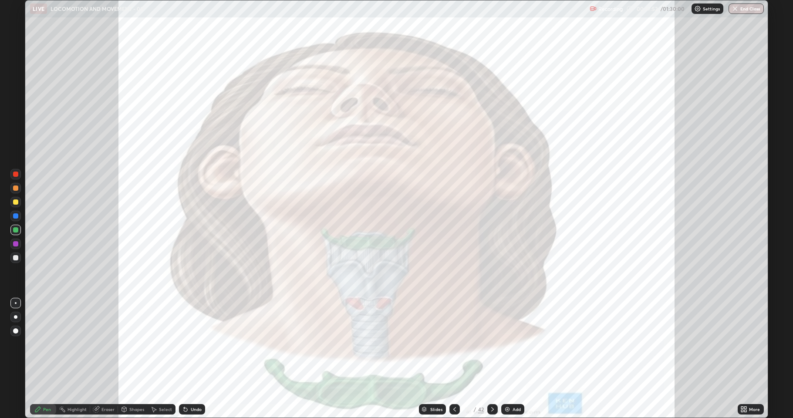
click at [14, 188] on div at bounding box center [15, 188] width 5 height 5
click at [12, 174] on div at bounding box center [15, 174] width 10 height 10
click at [490, 359] on div at bounding box center [492, 409] width 10 height 10
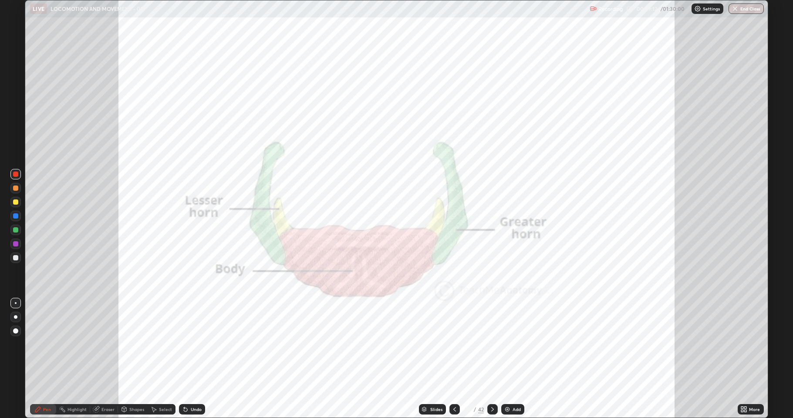
click at [194, 359] on div "Undo" at bounding box center [196, 409] width 11 height 4
click at [193, 359] on div "Undo" at bounding box center [196, 409] width 11 height 4
click at [191, 359] on div "Undo" at bounding box center [196, 409] width 11 height 4
click at [193, 359] on div "Undo" at bounding box center [196, 409] width 11 height 4
click at [194, 359] on div "Undo" at bounding box center [196, 409] width 11 height 4
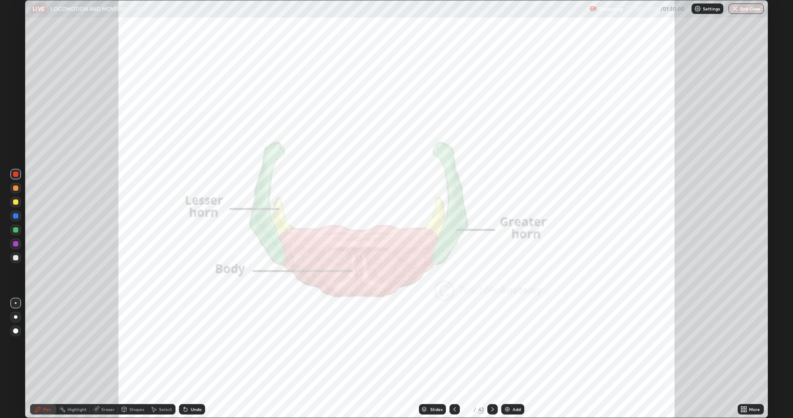
click at [193, 359] on div "Undo" at bounding box center [196, 409] width 11 height 4
click at [194, 359] on div "Undo" at bounding box center [196, 409] width 11 height 4
click at [195, 359] on div "Undo" at bounding box center [196, 409] width 11 height 4
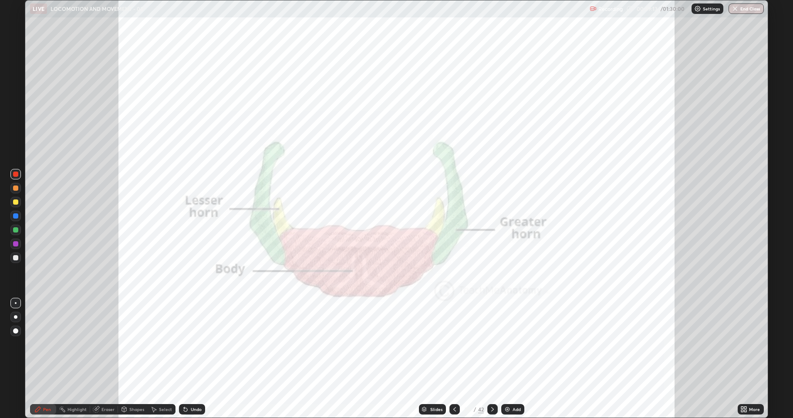
click at [195, 359] on div "Undo" at bounding box center [196, 409] width 11 height 4
click at [454, 359] on icon at bounding box center [454, 409] width 7 height 7
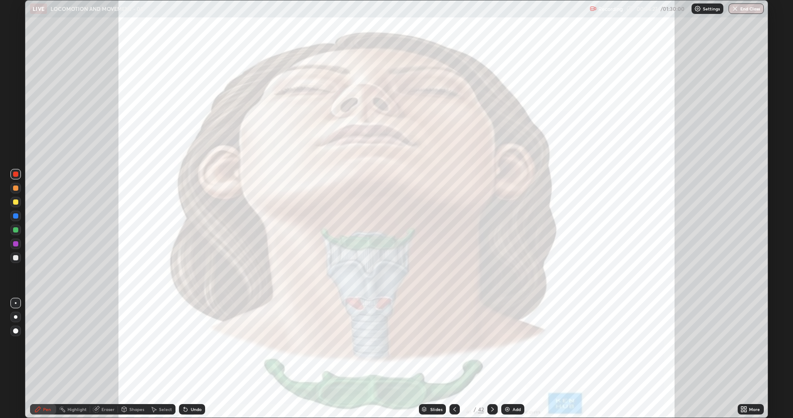
click at [453, 359] on icon at bounding box center [454, 409] width 7 height 7
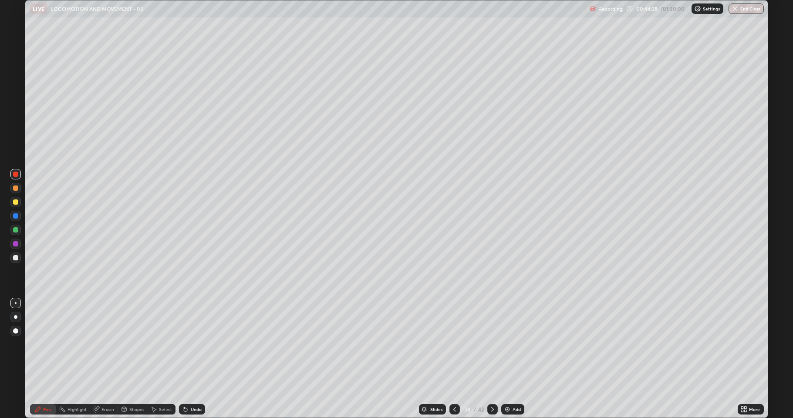
click at [454, 359] on icon at bounding box center [454, 409] width 7 height 7
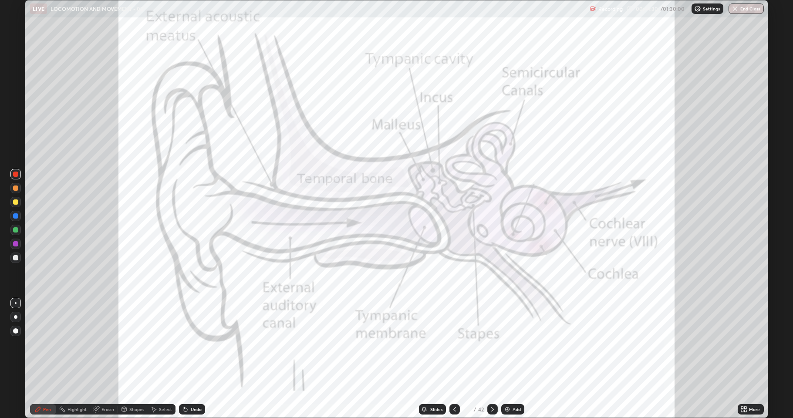
click at [450, 359] on div at bounding box center [455, 409] width 10 height 10
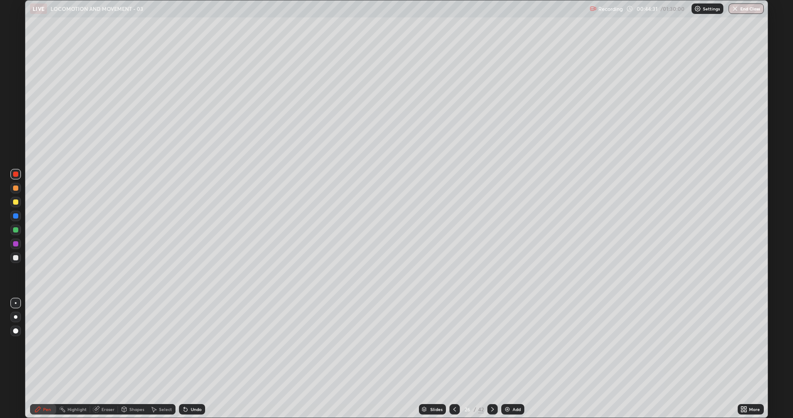
click at [453, 359] on icon at bounding box center [454, 409] width 7 height 7
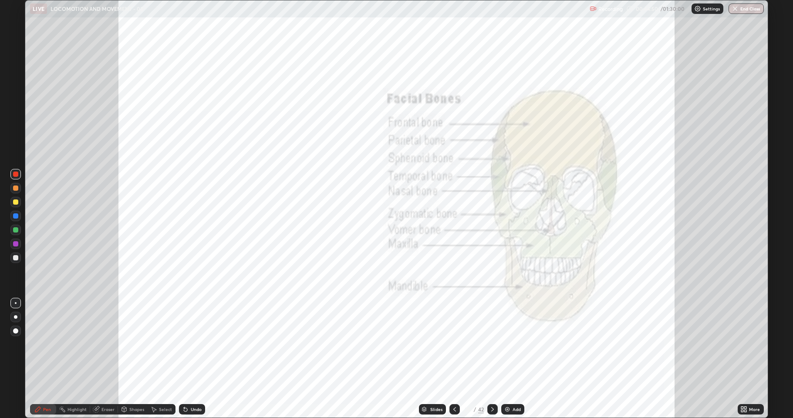
click at [492, 359] on icon at bounding box center [492, 409] width 7 height 7
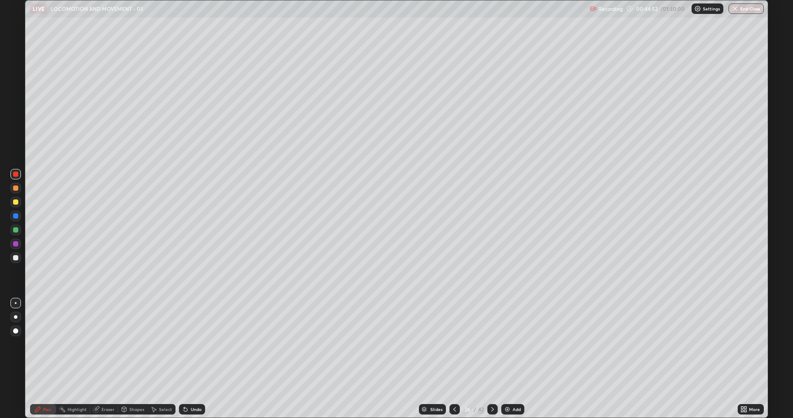
click at [491, 359] on icon at bounding box center [492, 409] width 7 height 7
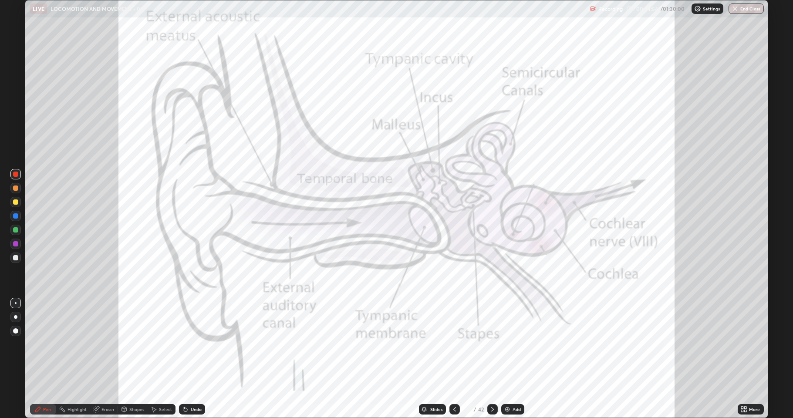
click at [454, 359] on icon at bounding box center [454, 409] width 7 height 7
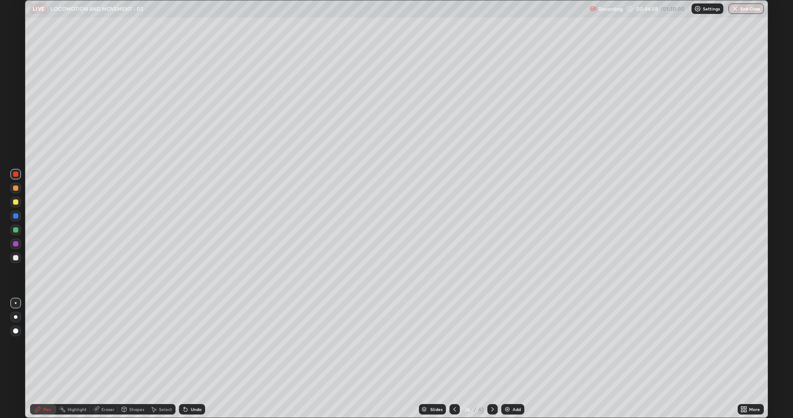
click at [492, 359] on icon at bounding box center [492, 409] width 7 height 7
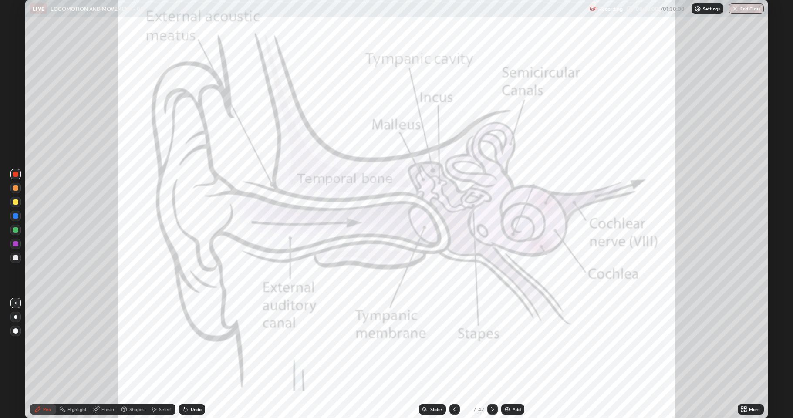
click at [455, 359] on icon at bounding box center [454, 409] width 7 height 7
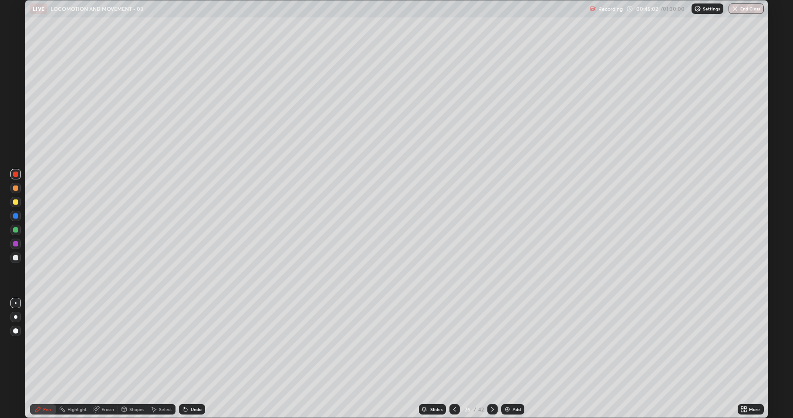
click at [492, 359] on icon at bounding box center [492, 409] width 7 height 7
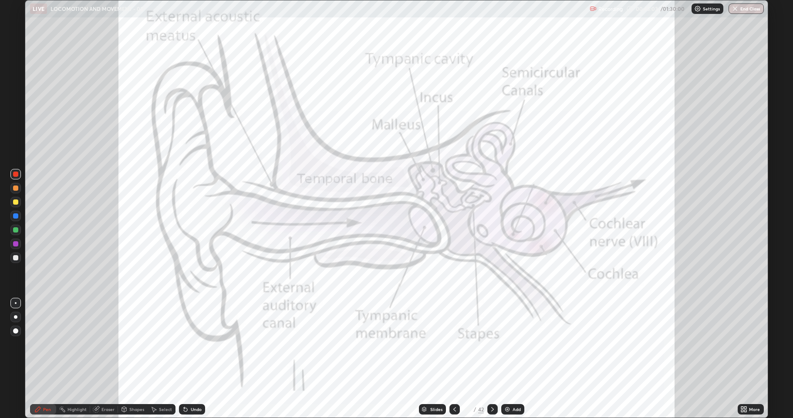
click at [492, 359] on icon at bounding box center [492, 409] width 7 height 7
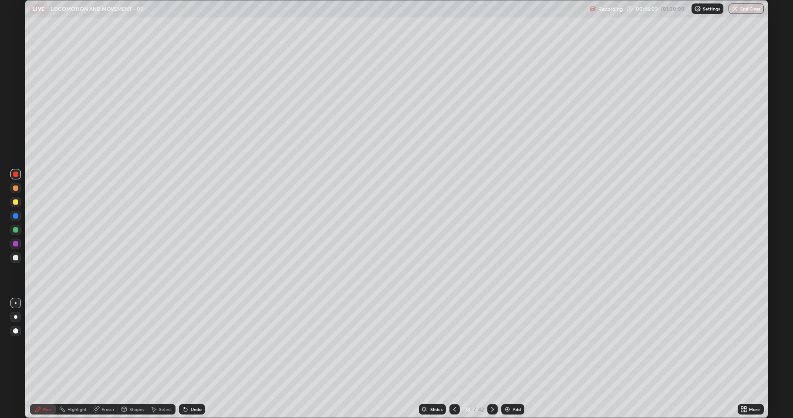
click at [491, 359] on icon at bounding box center [492, 409] width 7 height 7
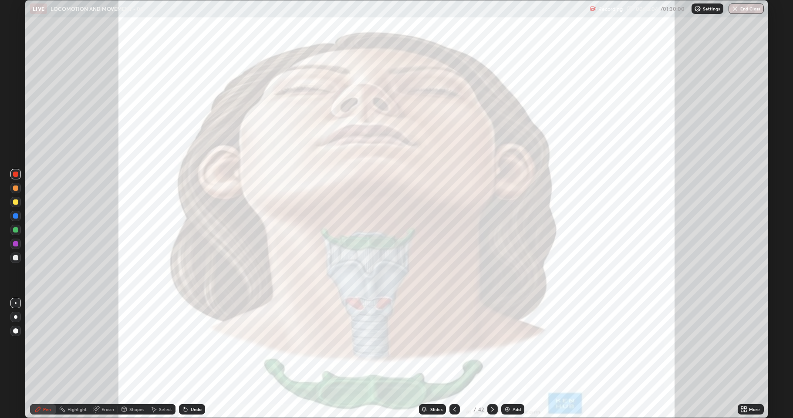
click at [491, 359] on icon at bounding box center [492, 409] width 7 height 7
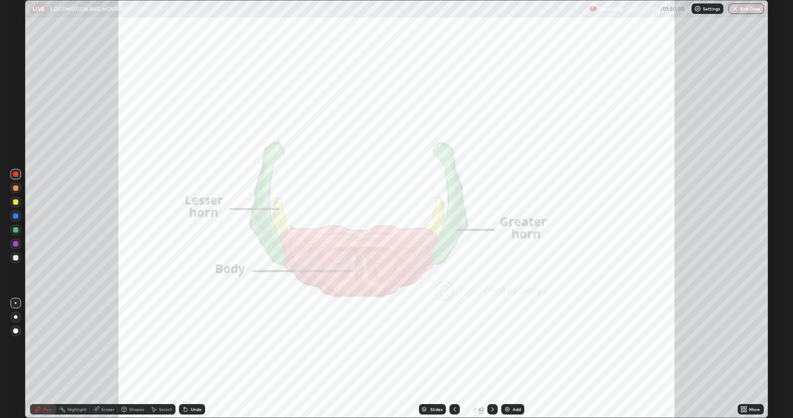
click at [491, 359] on icon at bounding box center [492, 409] width 7 height 7
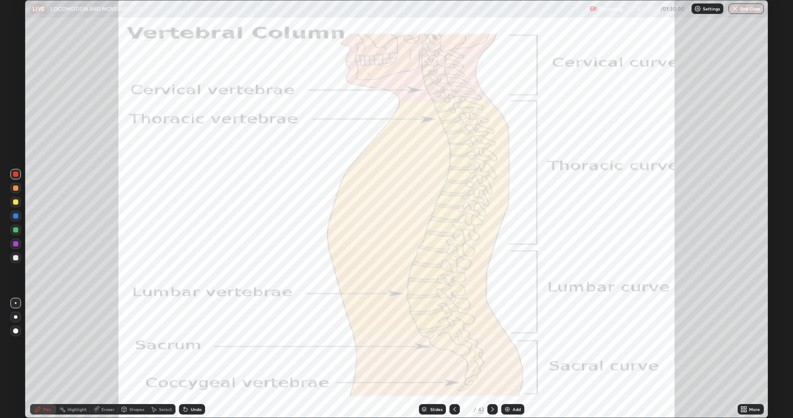
click at [454, 359] on icon at bounding box center [454, 409] width 7 height 7
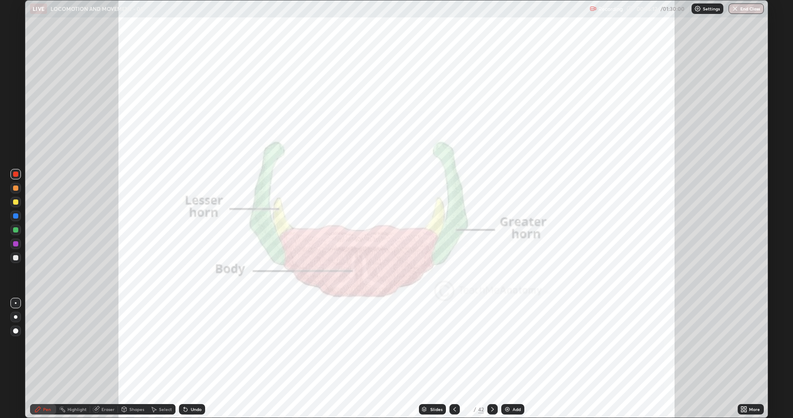
click at [518, 359] on div "Add" at bounding box center [517, 409] width 8 height 4
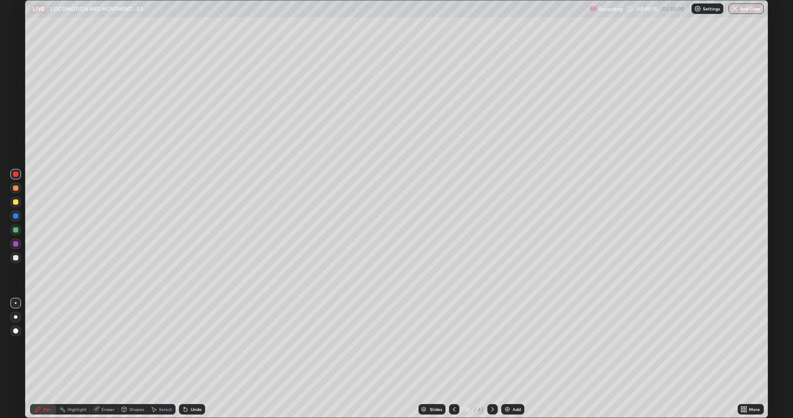
click at [17, 227] on div at bounding box center [15, 230] width 10 height 10
click at [14, 202] on div at bounding box center [15, 202] width 5 height 5
click at [17, 187] on div at bounding box center [15, 188] width 5 height 5
click at [195, 359] on div "Undo" at bounding box center [196, 409] width 11 height 4
click at [15, 204] on div at bounding box center [15, 202] width 5 height 5
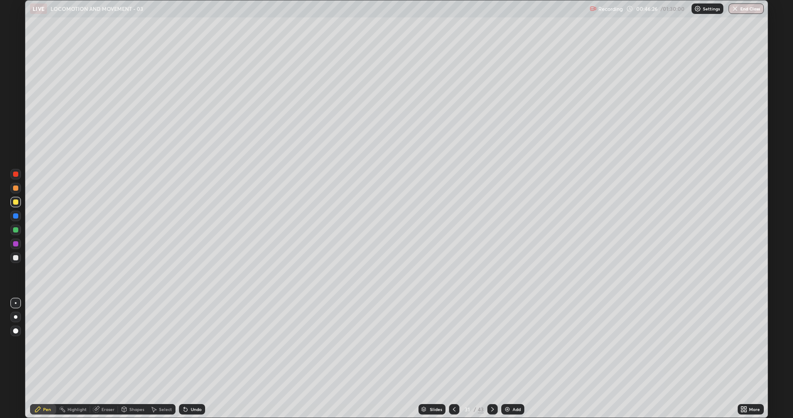
click at [18, 260] on div at bounding box center [15, 258] width 10 height 10
click at [14, 202] on div at bounding box center [15, 202] width 5 height 5
click at [15, 258] on div at bounding box center [15, 257] width 5 height 5
click at [15, 230] on div at bounding box center [15, 229] width 5 height 5
click at [11, 245] on div at bounding box center [15, 244] width 10 height 10
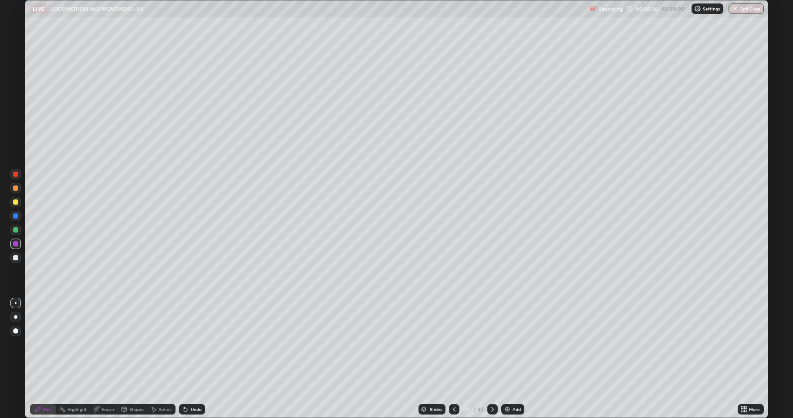
click at [14, 230] on div at bounding box center [15, 229] width 5 height 5
click at [99, 359] on icon at bounding box center [96, 409] width 7 height 7
click at [47, 359] on div "Pen" at bounding box center [47, 409] width 8 height 4
click at [14, 244] on div at bounding box center [15, 243] width 5 height 5
click at [492, 359] on icon at bounding box center [492, 409] width 7 height 7
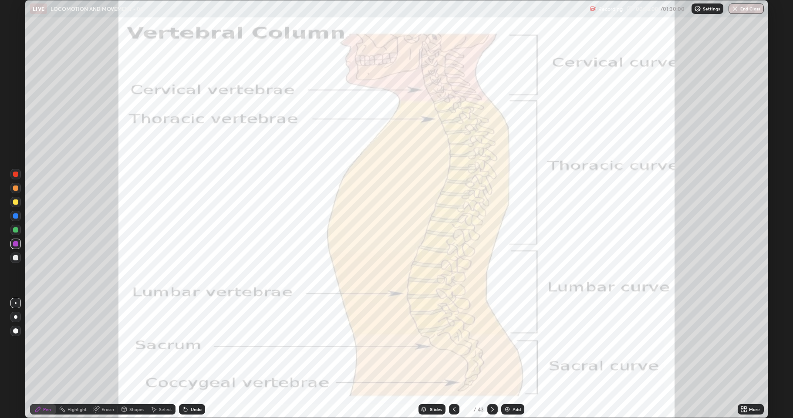
click at [453, 359] on icon at bounding box center [454, 409] width 7 height 7
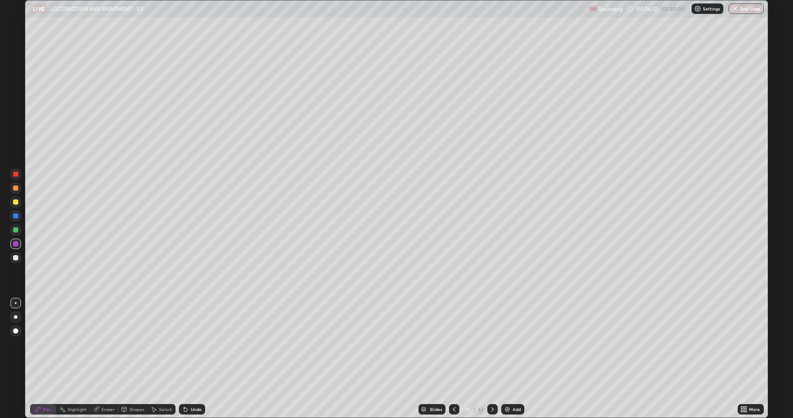
click at [197, 359] on div "Undo" at bounding box center [196, 409] width 11 height 4
click at [16, 203] on div at bounding box center [15, 202] width 5 height 5
click at [19, 257] on div at bounding box center [15, 258] width 10 height 10
click at [503, 359] on div "Add" at bounding box center [512, 409] width 23 height 10
click at [453, 359] on icon at bounding box center [454, 409] width 7 height 7
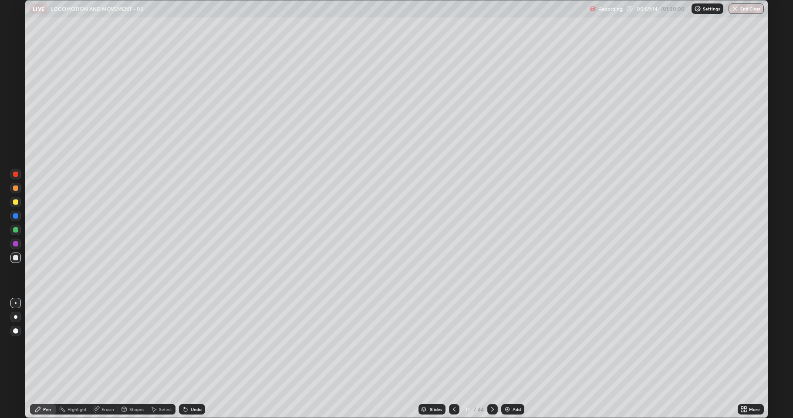
click at [492, 359] on icon at bounding box center [492, 409] width 7 height 7
click at [491, 359] on icon at bounding box center [492, 409] width 7 height 7
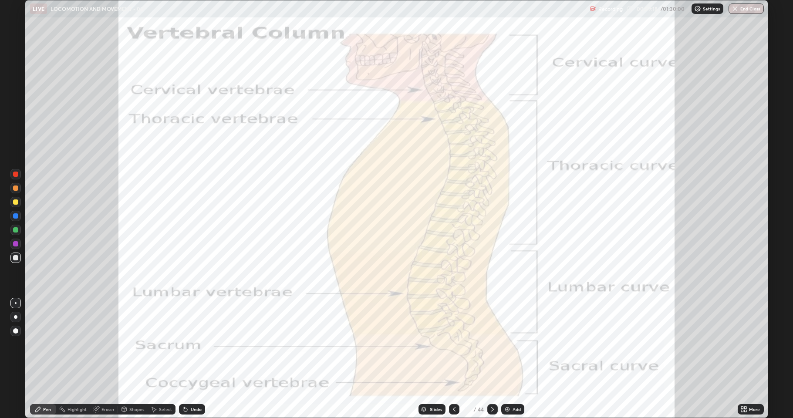
click at [16, 177] on div at bounding box center [15, 174] width 10 height 10
click at [492, 359] on icon at bounding box center [492, 409] width 7 height 7
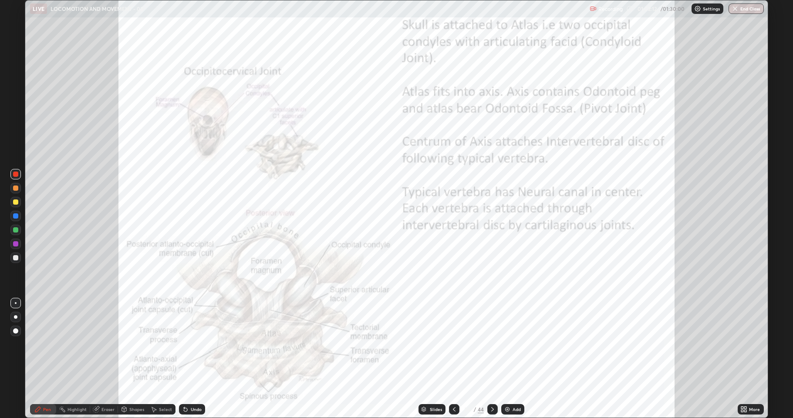
click at [453, 359] on icon at bounding box center [454, 409] width 7 height 7
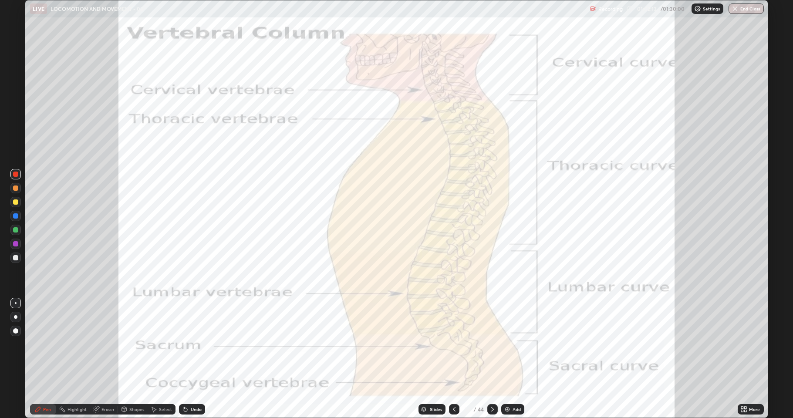
click at [443, 359] on div "Slides" at bounding box center [432, 409] width 27 height 10
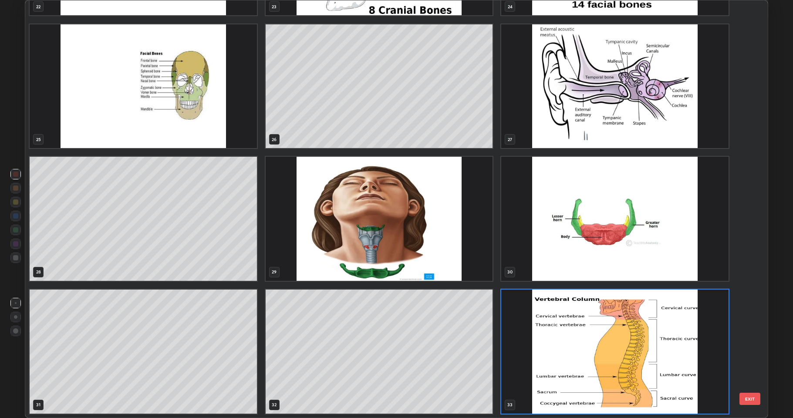
scroll to position [415, 738]
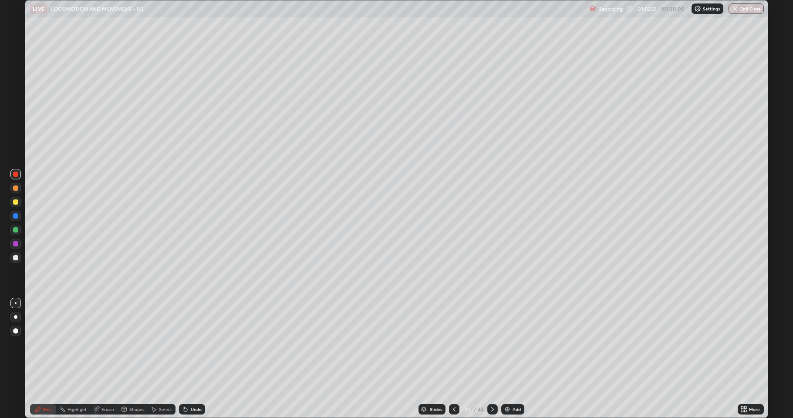
click at [101, 359] on div "Eraser" at bounding box center [104, 409] width 28 height 10
click at [46, 359] on div "Pen" at bounding box center [47, 409] width 8 height 4
click at [17, 232] on div at bounding box center [15, 229] width 5 height 5
click at [492, 359] on icon at bounding box center [492, 409] width 7 height 7
click at [489, 359] on icon at bounding box center [492, 409] width 7 height 7
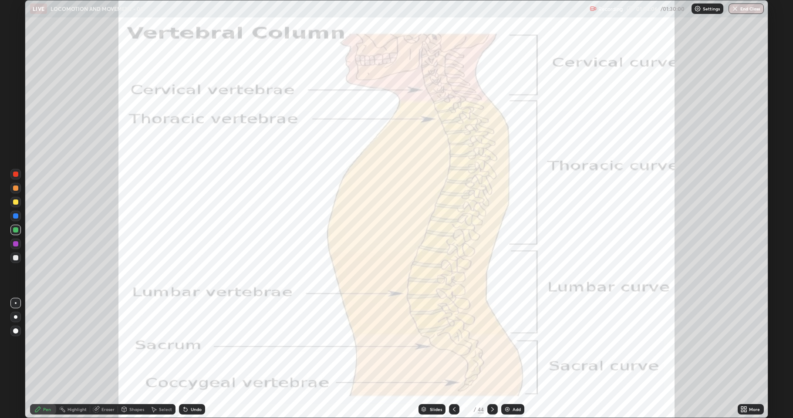
click at [492, 359] on icon at bounding box center [492, 409] width 7 height 7
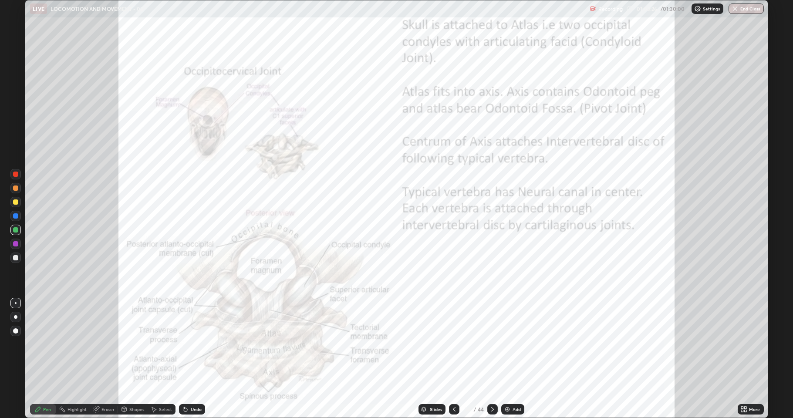
click at [492, 359] on icon at bounding box center [492, 409] width 7 height 7
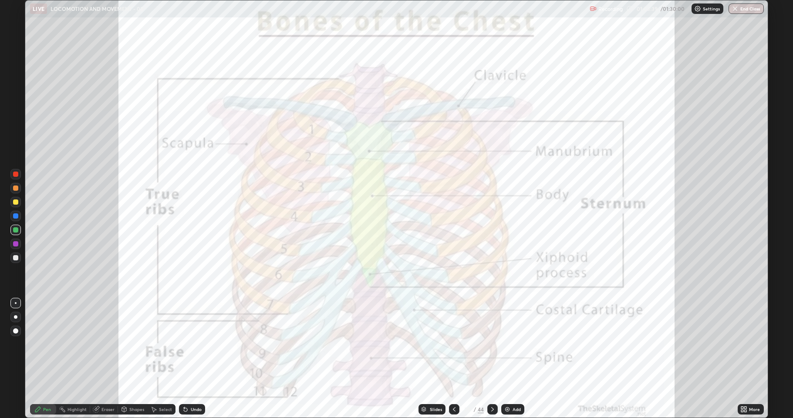
click at [492, 359] on icon at bounding box center [492, 409] width 7 height 7
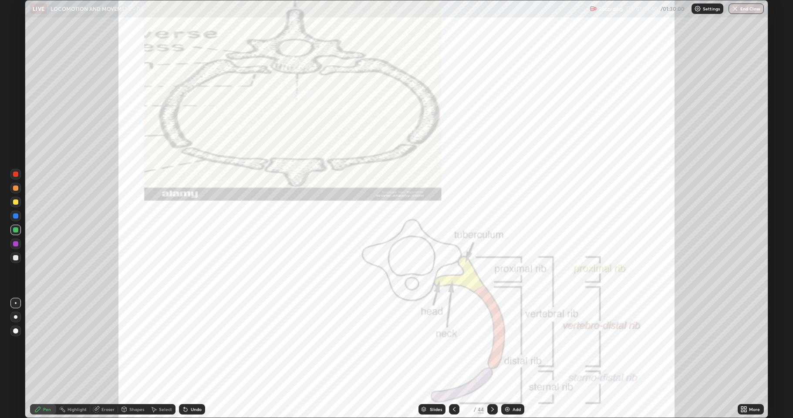
click at [492, 359] on icon at bounding box center [492, 409] width 7 height 7
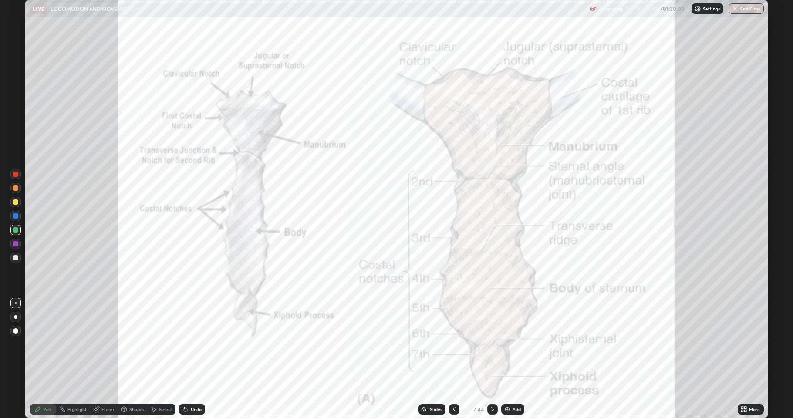
click at [12, 174] on div at bounding box center [15, 174] width 10 height 10
click at [450, 359] on div at bounding box center [454, 409] width 10 height 10
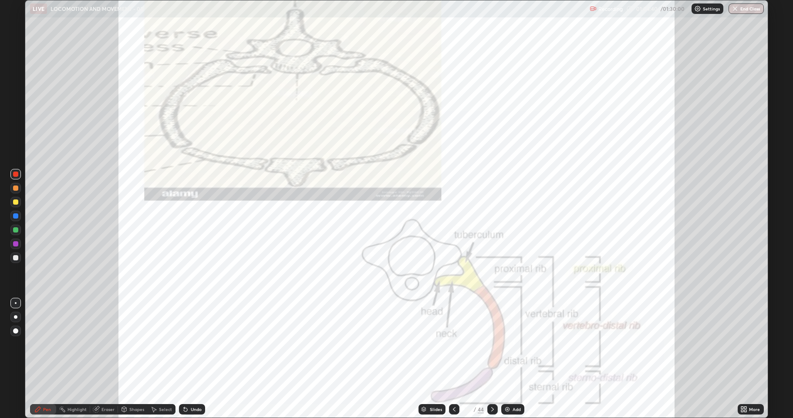
click at [453, 359] on icon at bounding box center [454, 409] width 3 height 4
click at [453, 359] on icon at bounding box center [454, 409] width 7 height 7
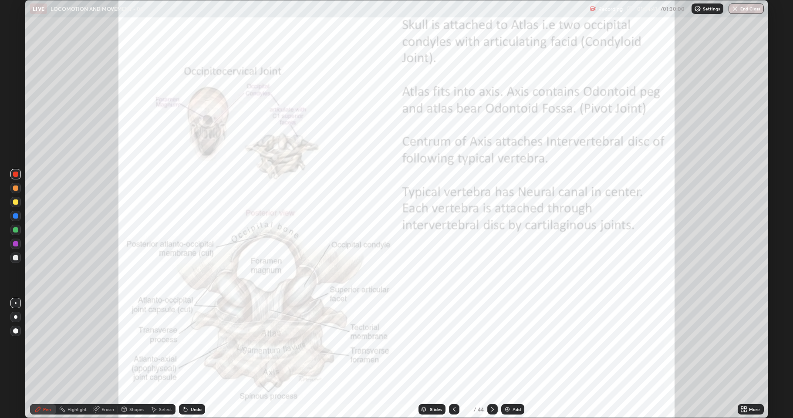
click at [493, 359] on icon at bounding box center [492, 409] width 3 height 4
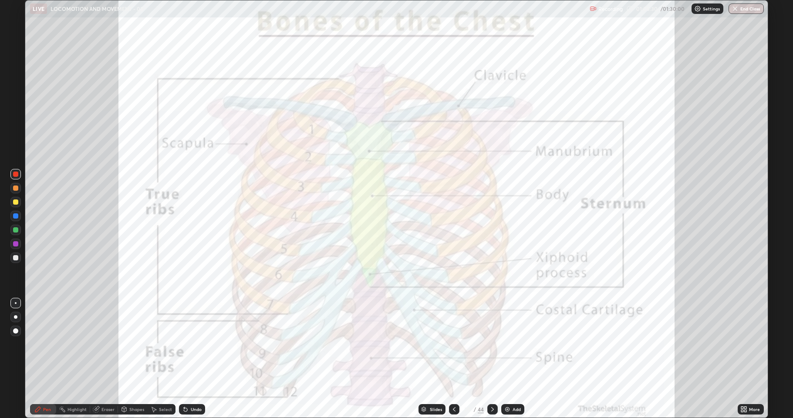
click at [492, 359] on icon at bounding box center [492, 409] width 7 height 7
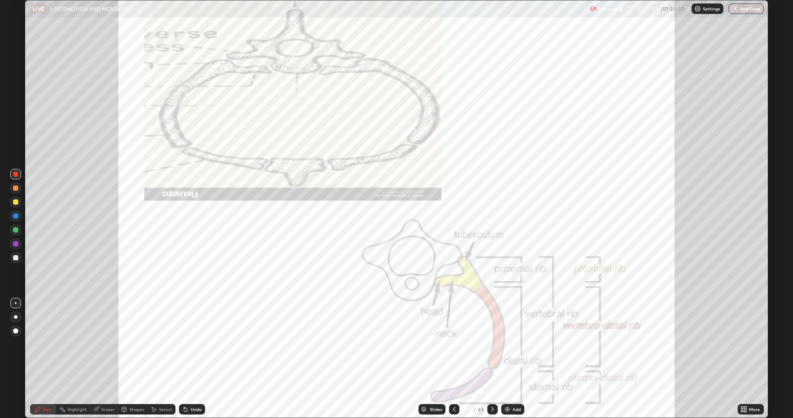
click at [493, 359] on icon at bounding box center [492, 409] width 3 height 4
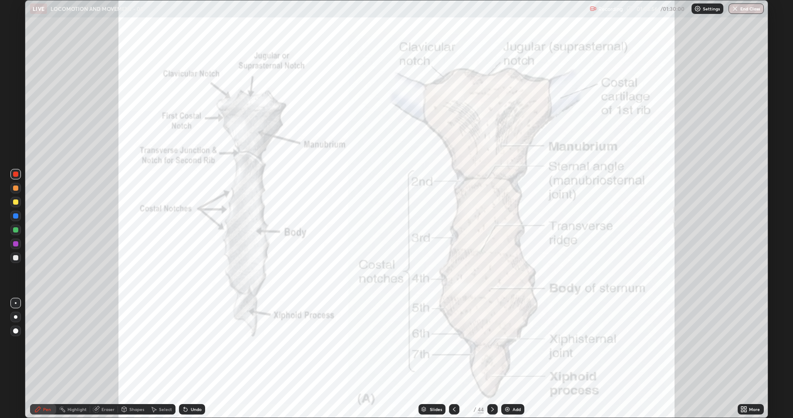
click at [192, 359] on div "Undo" at bounding box center [196, 409] width 11 height 4
click at [193, 359] on div "Undo" at bounding box center [192, 409] width 26 height 10
click at [191, 359] on div "Undo" at bounding box center [192, 409] width 26 height 10
click at [14, 202] on div at bounding box center [15, 202] width 5 height 5
click at [453, 359] on icon at bounding box center [454, 409] width 7 height 7
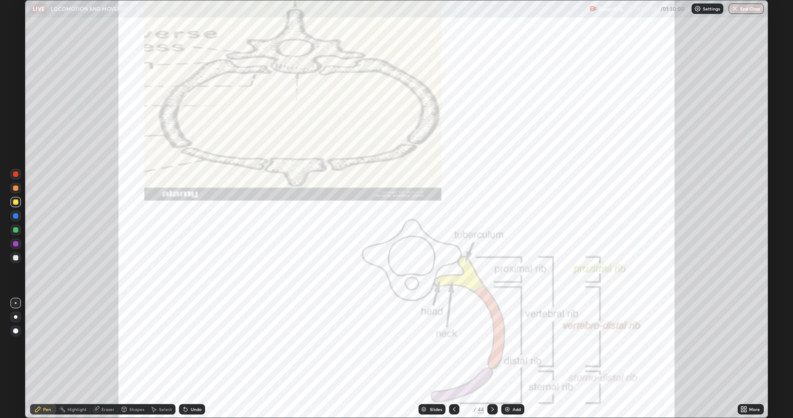
click at [456, 359] on div at bounding box center [454, 409] width 10 height 10
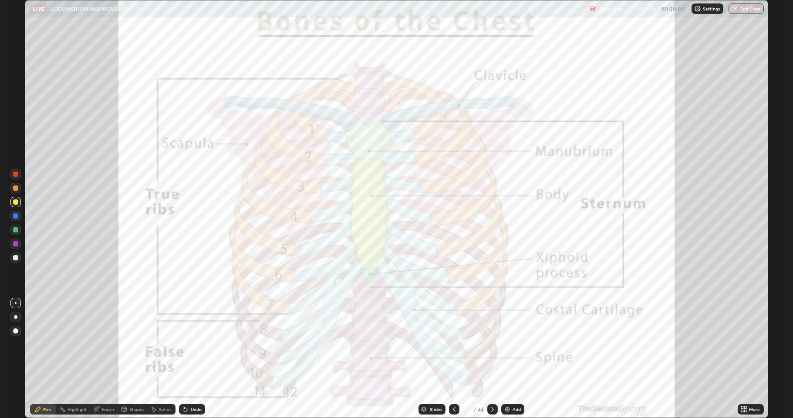
click at [11, 173] on div at bounding box center [15, 174] width 10 height 10
click at [512, 359] on div "Add" at bounding box center [512, 409] width 23 height 10
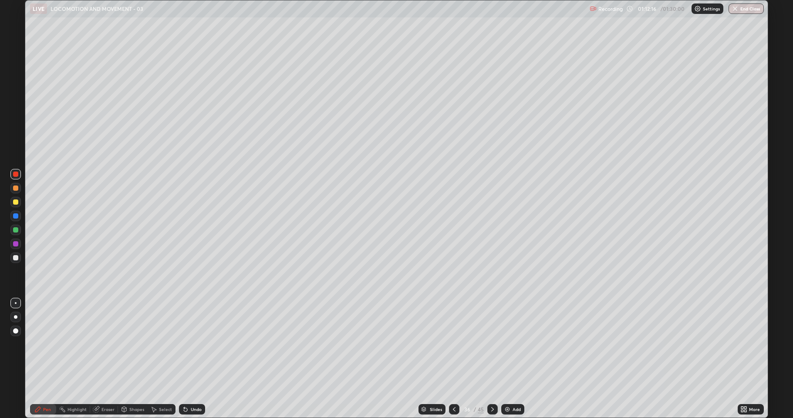
click at [16, 261] on div at bounding box center [15, 258] width 10 height 10
click at [16, 202] on div at bounding box center [15, 202] width 5 height 5
click at [196, 359] on div "Undo" at bounding box center [196, 409] width 11 height 4
click at [198, 359] on div "Undo" at bounding box center [196, 409] width 11 height 4
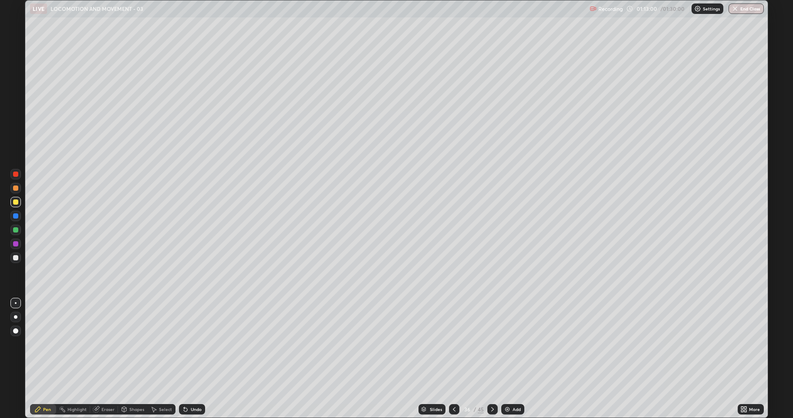
click at [196, 359] on div "Undo" at bounding box center [196, 409] width 11 height 4
click at [15, 189] on div at bounding box center [15, 188] width 5 height 5
click at [16, 202] on div at bounding box center [15, 202] width 5 height 5
click at [15, 244] on div at bounding box center [15, 243] width 5 height 5
click at [16, 230] on div at bounding box center [15, 229] width 5 height 5
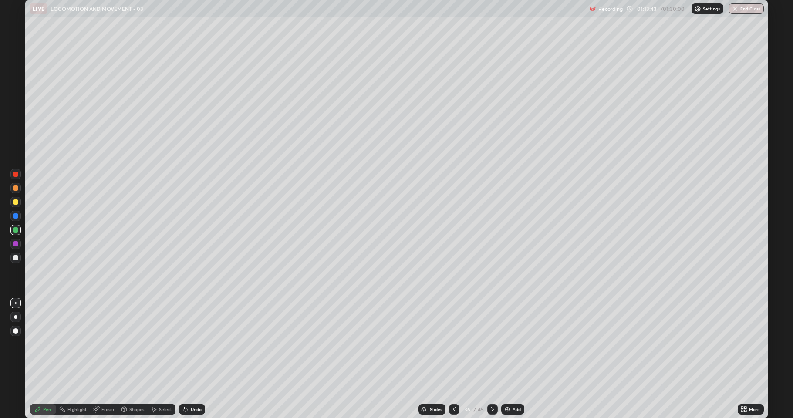
click at [13, 202] on div at bounding box center [15, 202] width 5 height 5
click at [16, 258] on div at bounding box center [15, 257] width 5 height 5
click at [15, 186] on div at bounding box center [15, 188] width 5 height 5
click at [14, 205] on div at bounding box center [15, 202] width 10 height 10
click at [13, 257] on div at bounding box center [15, 257] width 5 height 5
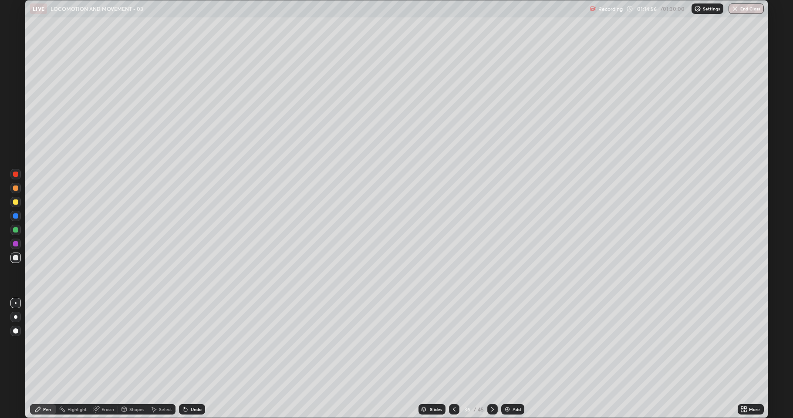
click at [11, 202] on div at bounding box center [15, 202] width 10 height 10
click at [11, 257] on div at bounding box center [15, 258] width 10 height 10
click at [15, 204] on div at bounding box center [15, 202] width 5 height 5
click at [18, 258] on div at bounding box center [15, 257] width 5 height 5
click at [454, 359] on icon at bounding box center [454, 409] width 3 height 4
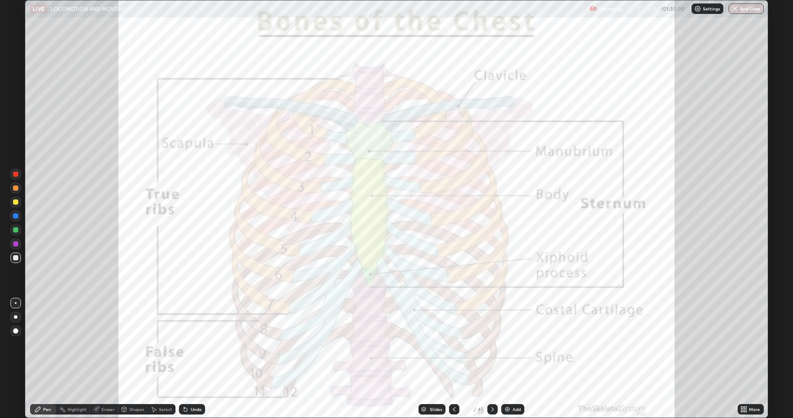
click at [453, 359] on icon at bounding box center [454, 409] width 7 height 7
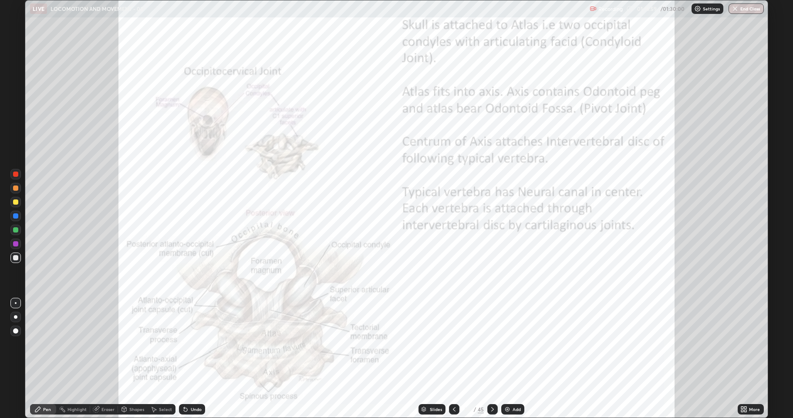
click at [492, 359] on icon at bounding box center [492, 409] width 7 height 7
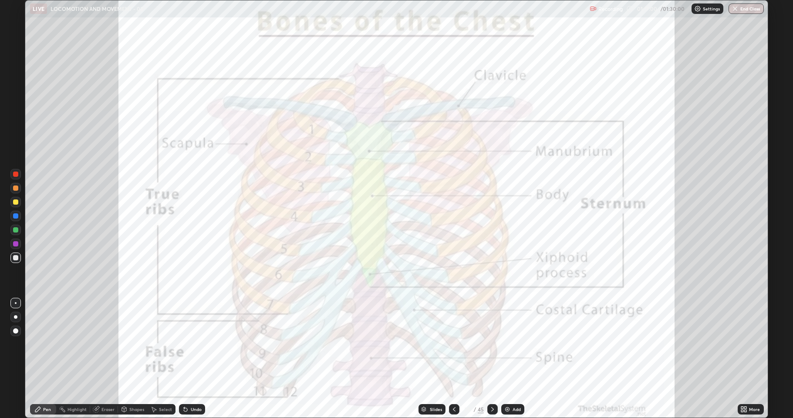
click at [492, 359] on icon at bounding box center [492, 409] width 7 height 7
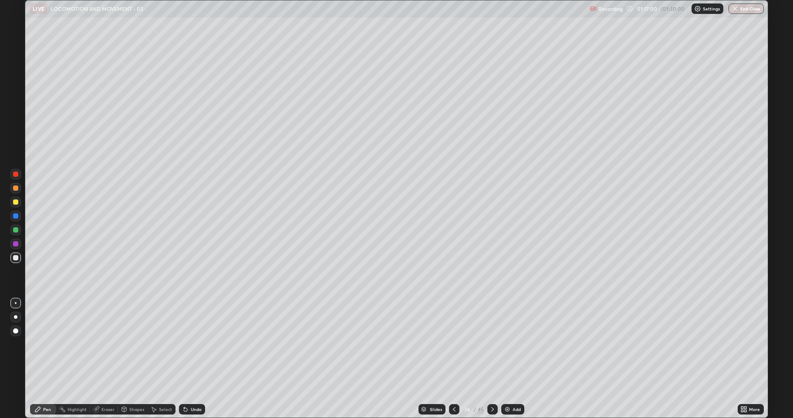
click at [491, 359] on icon at bounding box center [492, 409] width 7 height 7
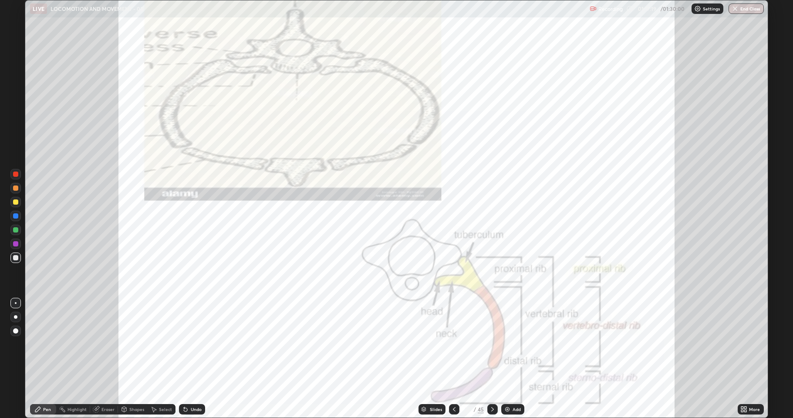
click at [453, 359] on icon at bounding box center [454, 409] width 7 height 7
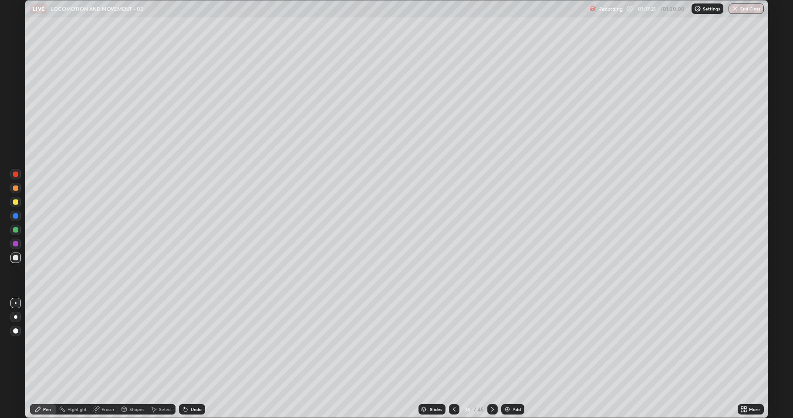
click at [491, 359] on icon at bounding box center [492, 409] width 7 height 7
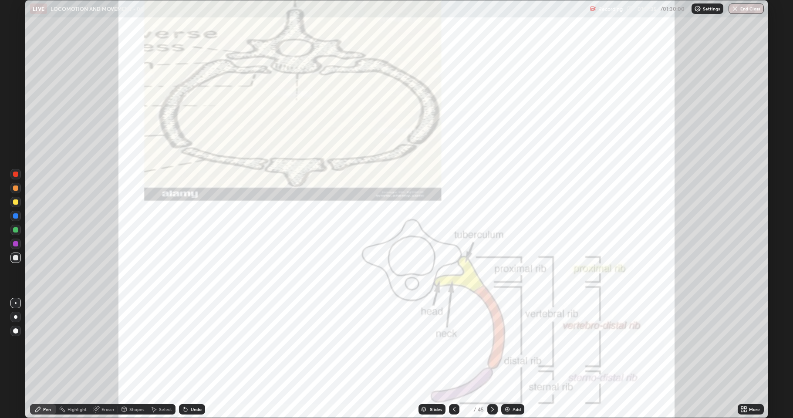
click at [452, 359] on icon at bounding box center [454, 409] width 7 height 7
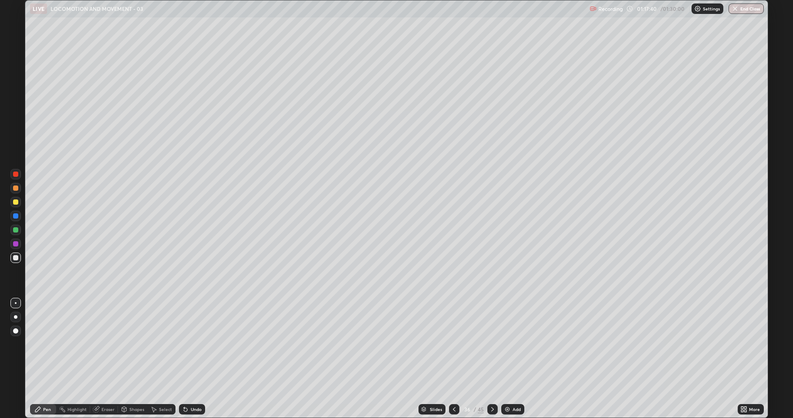
click at [14, 174] on div at bounding box center [15, 174] width 5 height 5
click at [487, 359] on div at bounding box center [492, 409] width 10 height 10
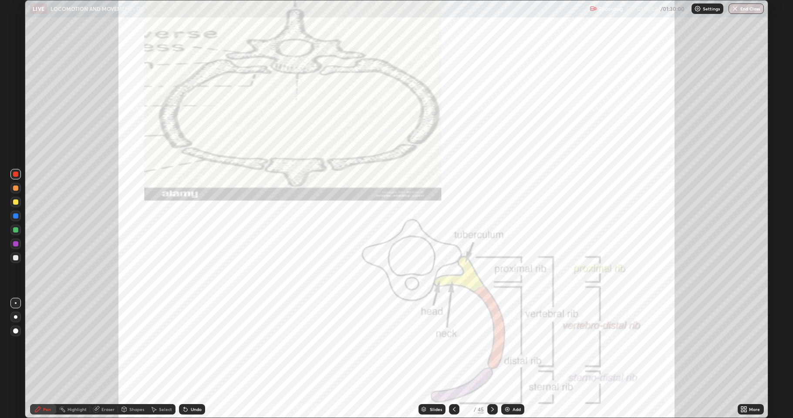
click at [453, 359] on icon at bounding box center [454, 409] width 7 height 7
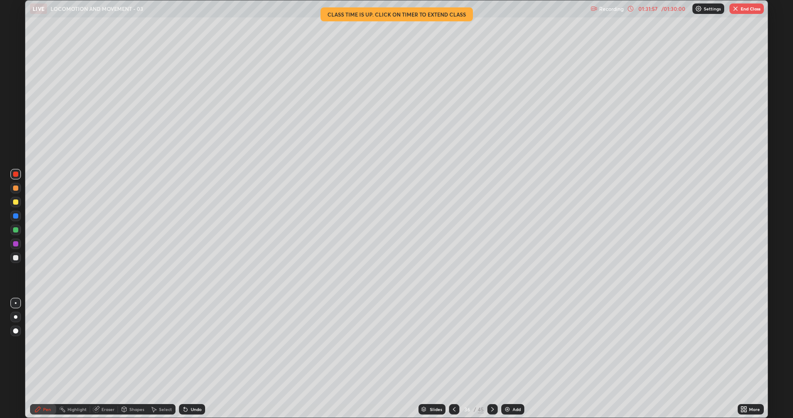
click at [749, 10] on button "End Class" at bounding box center [747, 8] width 34 height 10
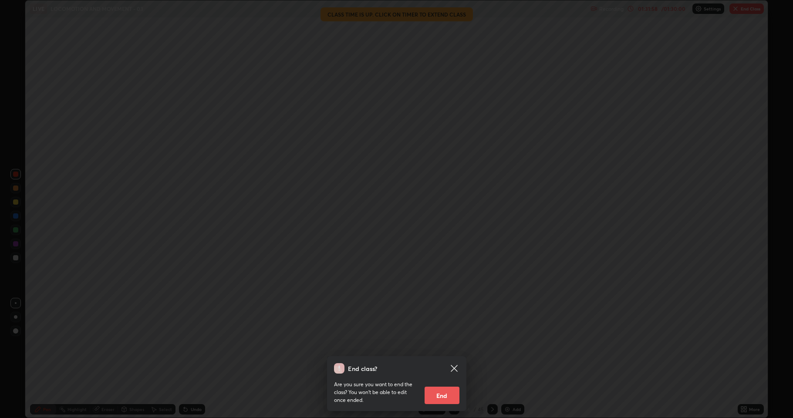
click at [453, 359] on button "End" at bounding box center [442, 395] width 35 height 17
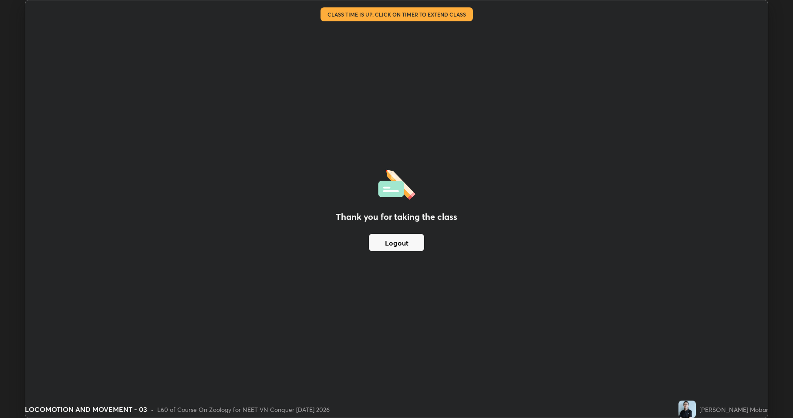
click at [477, 294] on div "Thank you for taking the class Logout" at bounding box center [396, 208] width 743 height 417
